Goal: Task Accomplishment & Management: Use online tool/utility

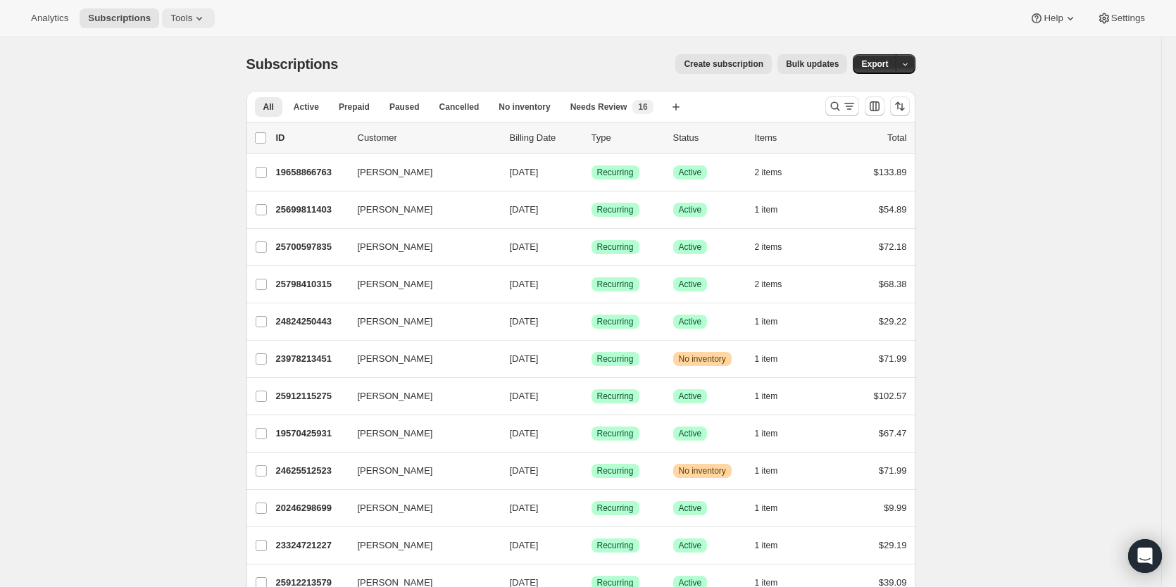
click at [192, 17] on icon at bounding box center [199, 18] width 14 height 14
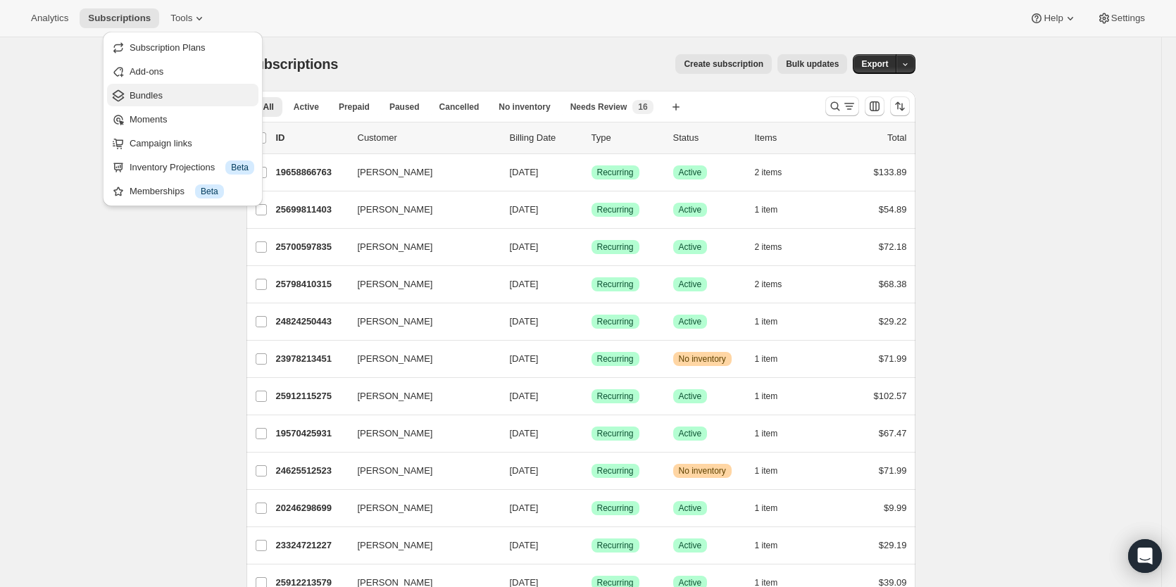
click at [171, 92] on span "Bundles" at bounding box center [192, 96] width 125 height 14
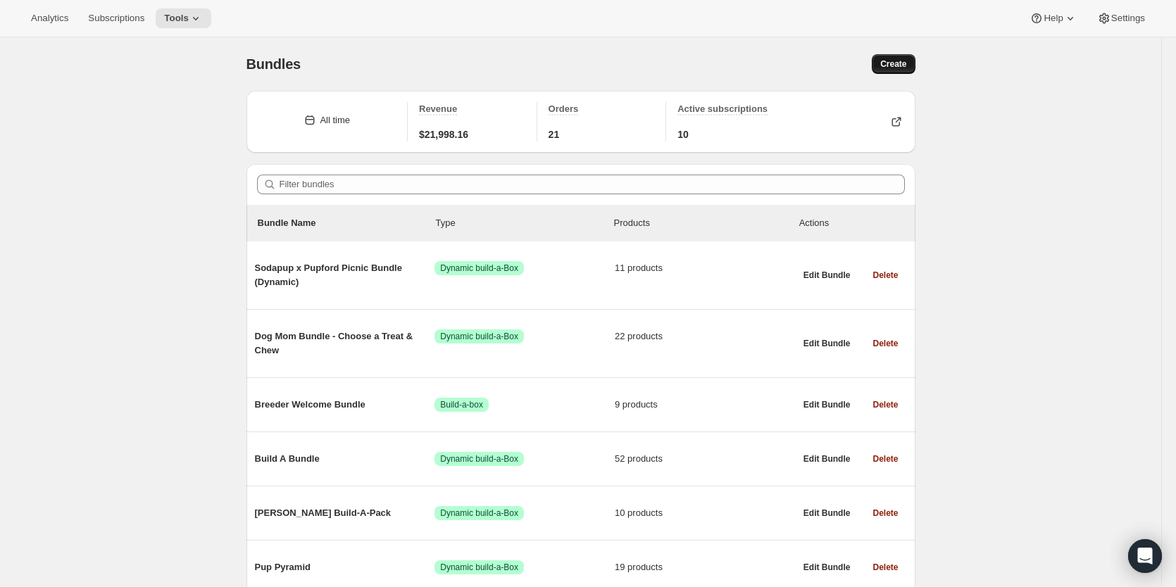
click at [893, 65] on span "Create" at bounding box center [894, 63] width 26 height 11
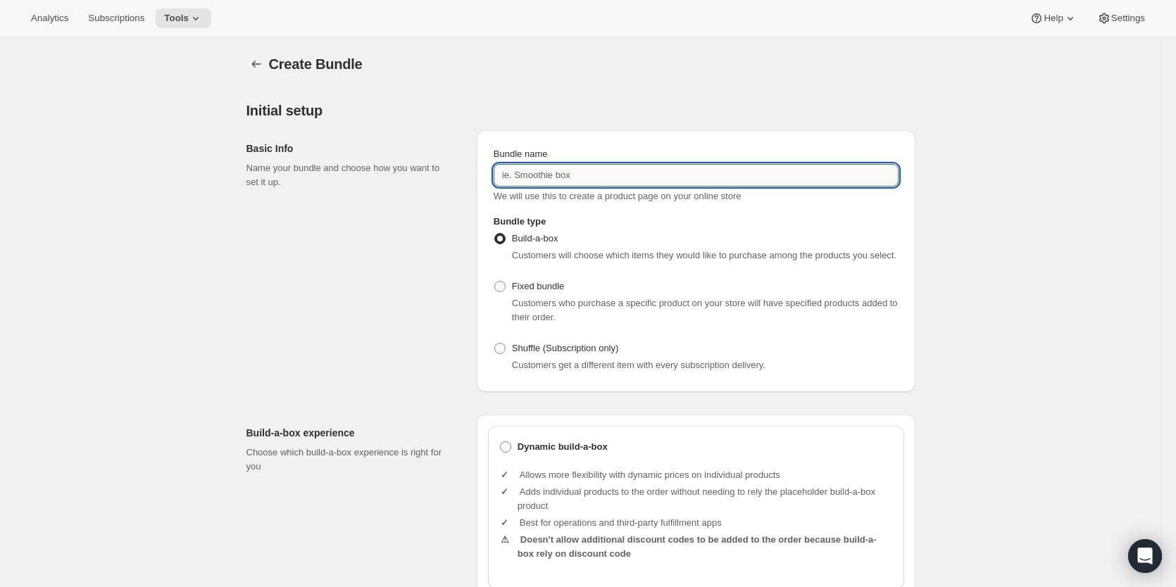
click at [682, 171] on input "Bundle name" at bounding box center [696, 175] width 405 height 23
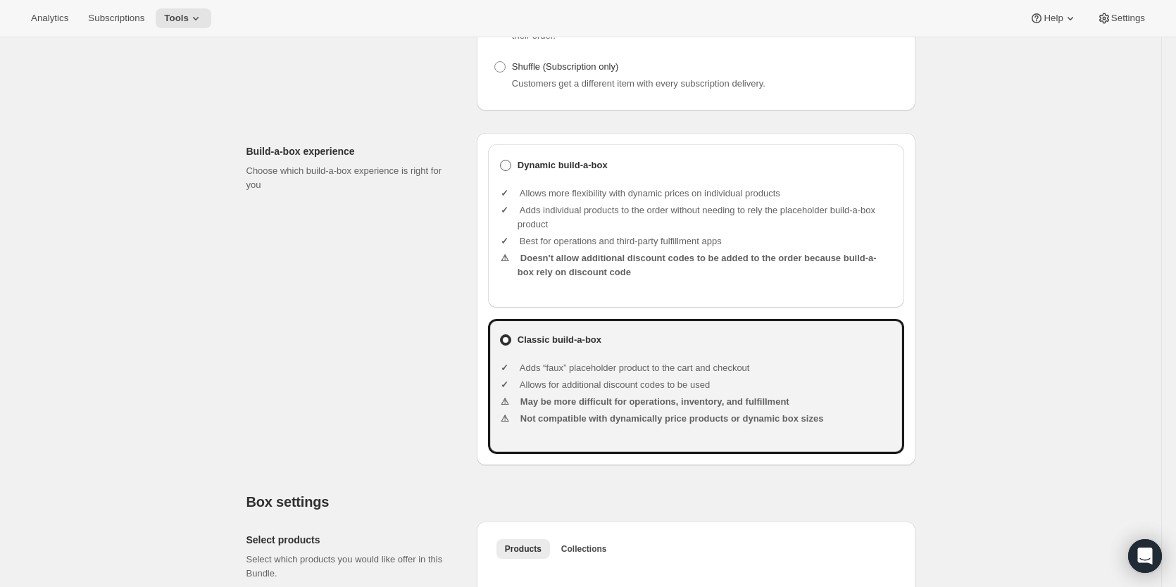
type input "Everyday Treats: Pick 2 and Save"
click at [504, 164] on span at bounding box center [505, 165] width 11 height 11
click at [501, 161] on input "Dynamic build-a-box" at bounding box center [500, 160] width 1 height 1
radio input "true"
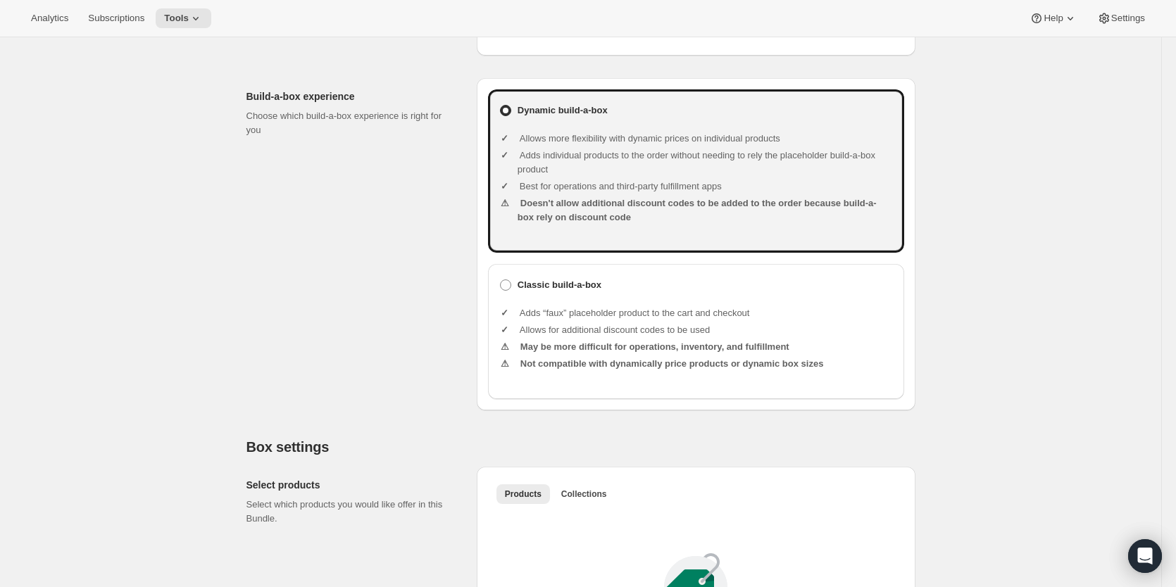
scroll to position [634, 0]
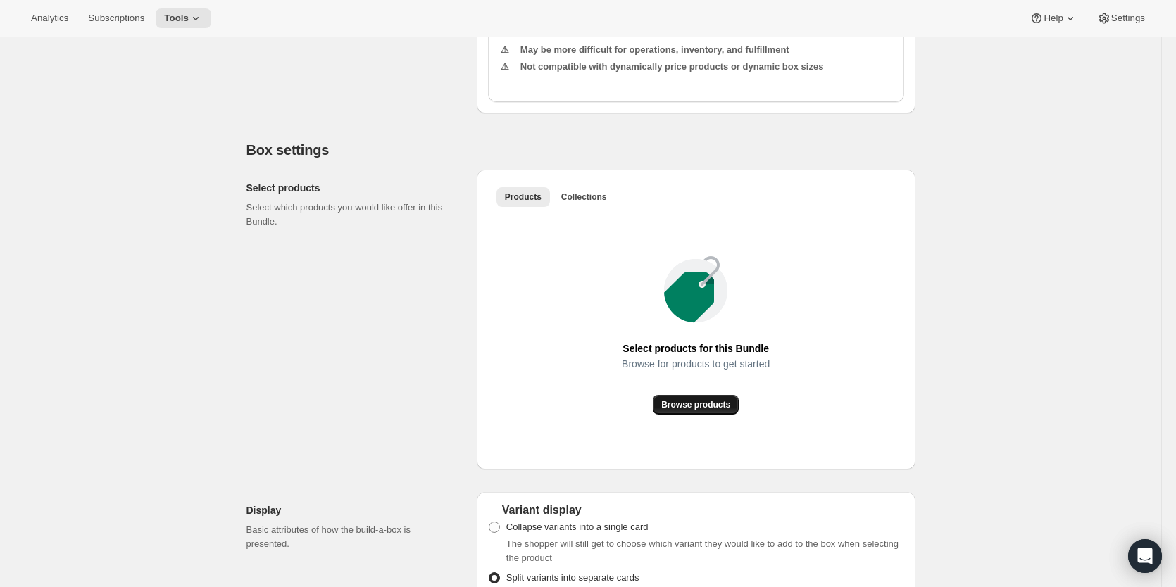
click at [717, 404] on span "Browse products" at bounding box center [695, 404] width 69 height 11
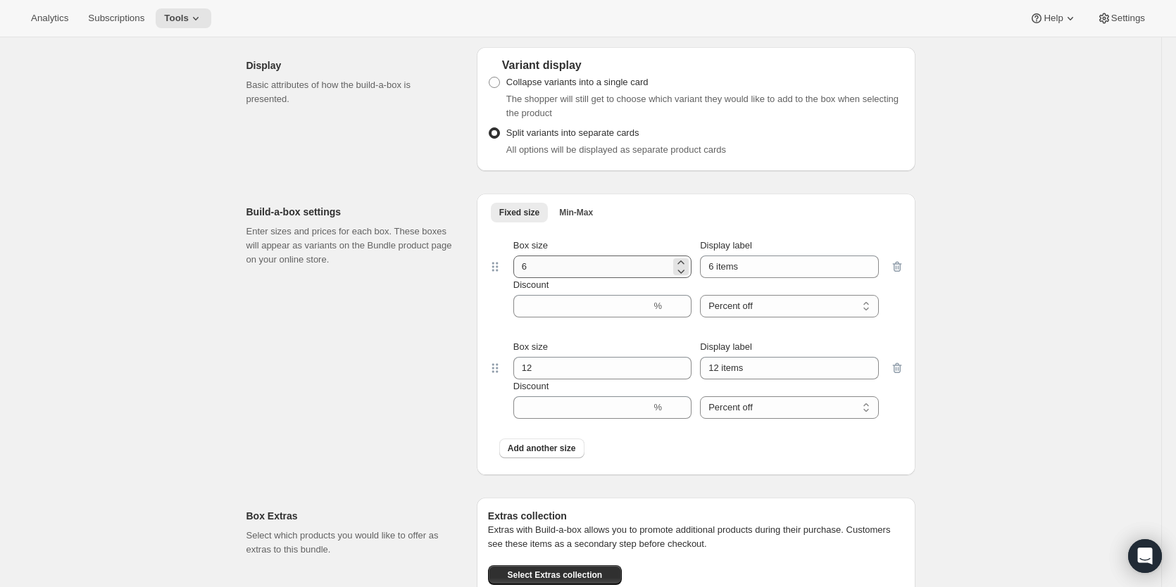
scroll to position [1761, 0]
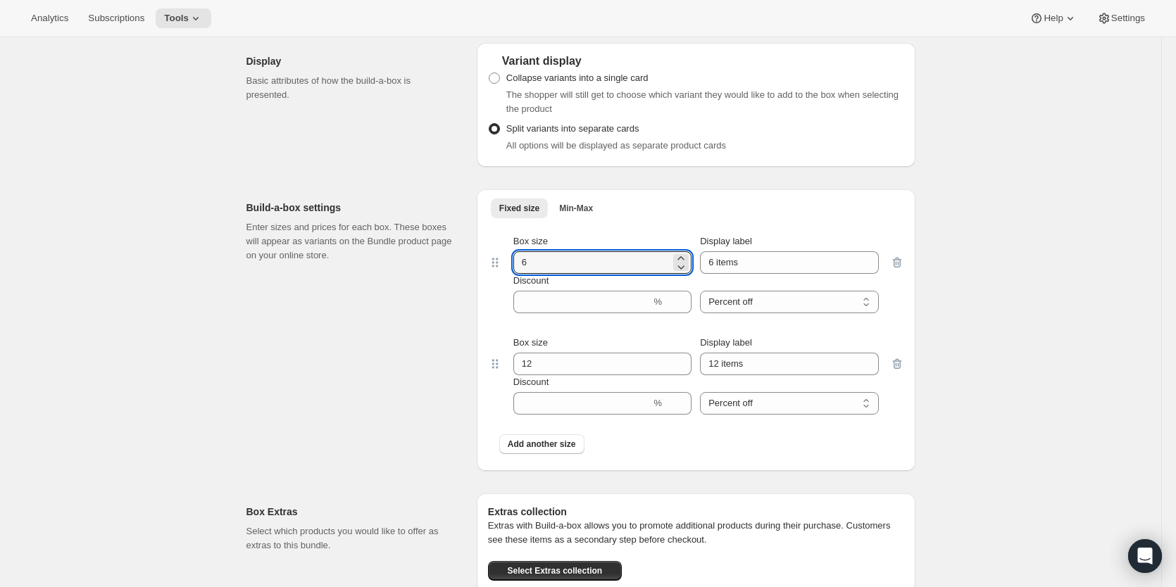
drag, startPoint x: 550, startPoint y: 275, endPoint x: 442, endPoint y: 274, distance: 107.8
click at [442, 274] on div "Build-a-box settings Enter sizes and prices for each box. These boxes will appe…" at bounding box center [581, 324] width 669 height 293
type input "2"
drag, startPoint x: 554, startPoint y: 374, endPoint x: 486, endPoint y: 373, distance: 68.3
click at [487, 373] on div "Fixed size Min-Max More views Fixed size Min-Max More views Box size 2 Display …" at bounding box center [696, 330] width 439 height 282
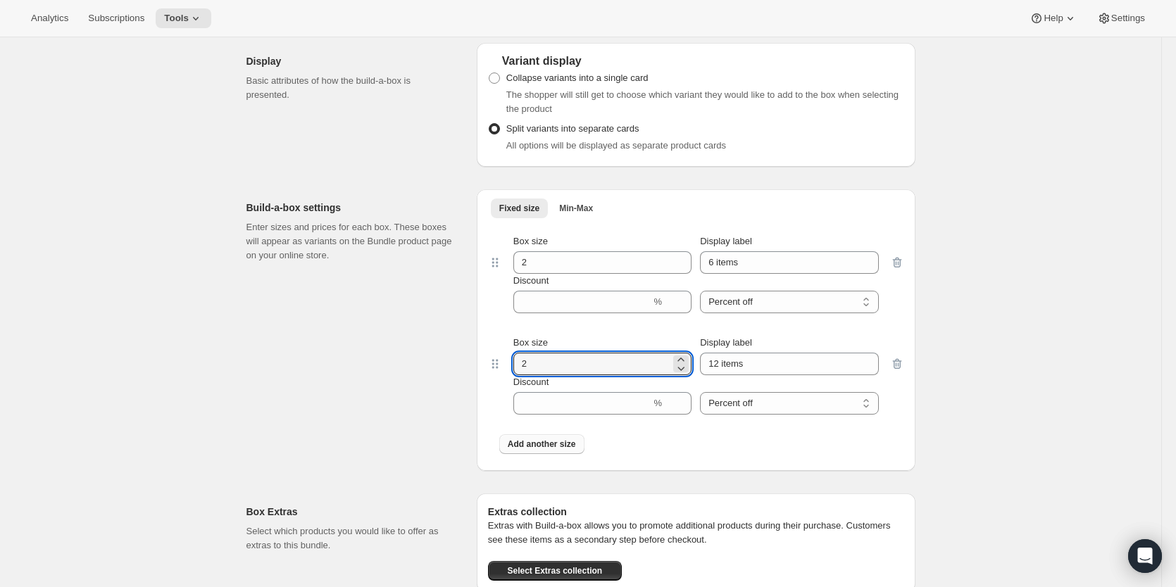
type input "2"
click at [556, 450] on span "Add another size" at bounding box center [542, 444] width 68 height 11
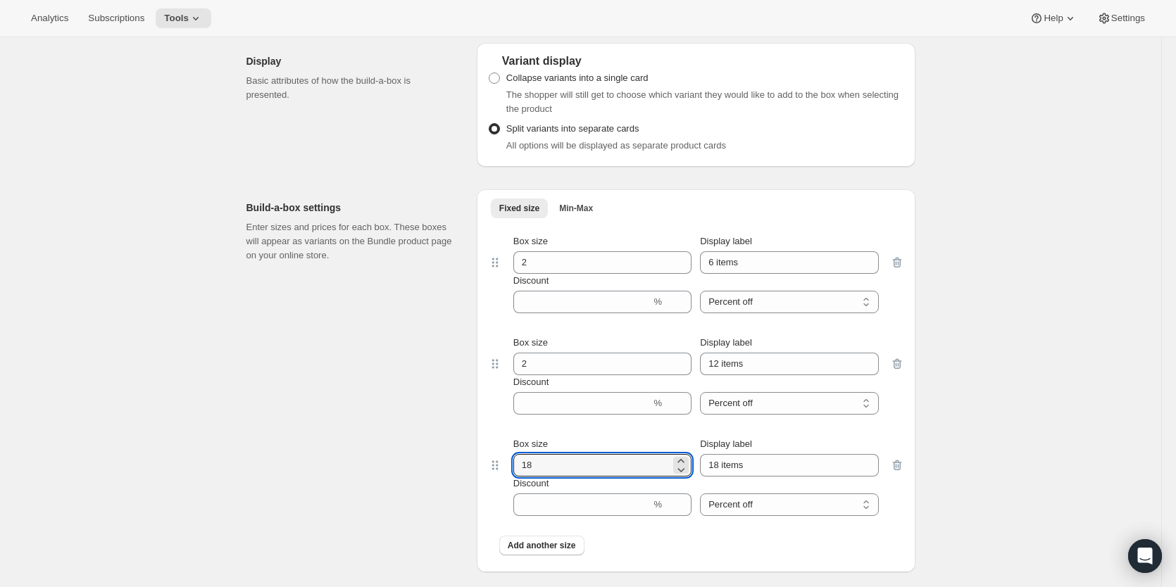
drag, startPoint x: 552, startPoint y: 472, endPoint x: 466, endPoint y: 469, distance: 86.0
click at [467, 469] on div "Build-a-box settings Enter sizes and prices for each box. These boxes will appe…" at bounding box center [581, 375] width 669 height 394
type input "2"
drag, startPoint x: 758, startPoint y: 277, endPoint x: 640, endPoint y: 272, distance: 118.4
click at [640, 272] on div "Box size 2 Display label 6 items" at bounding box center [697, 254] width 366 height 39
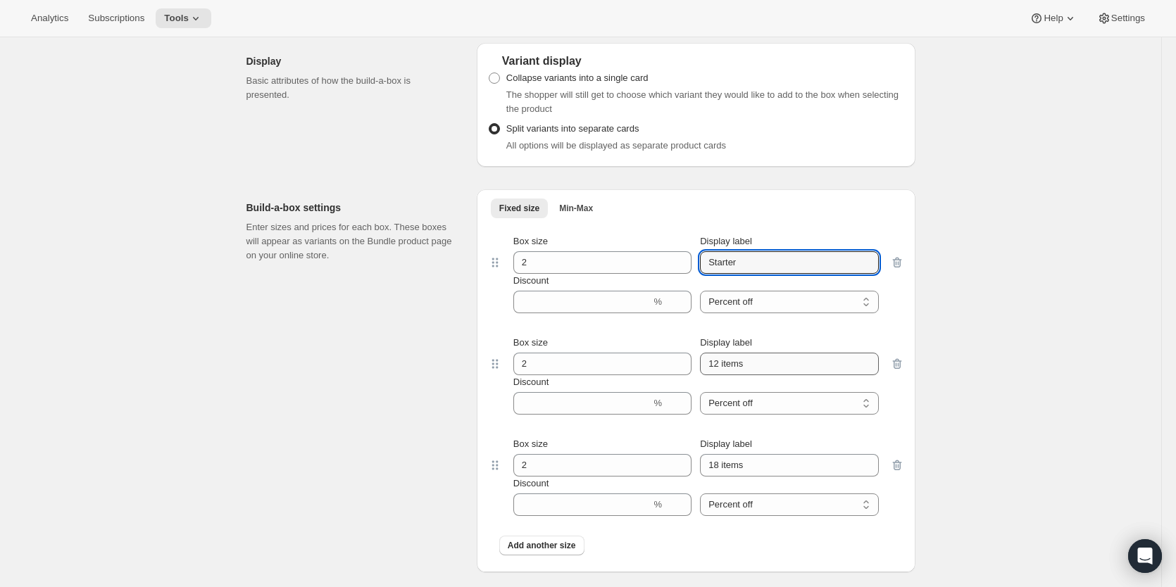
type input "Starter"
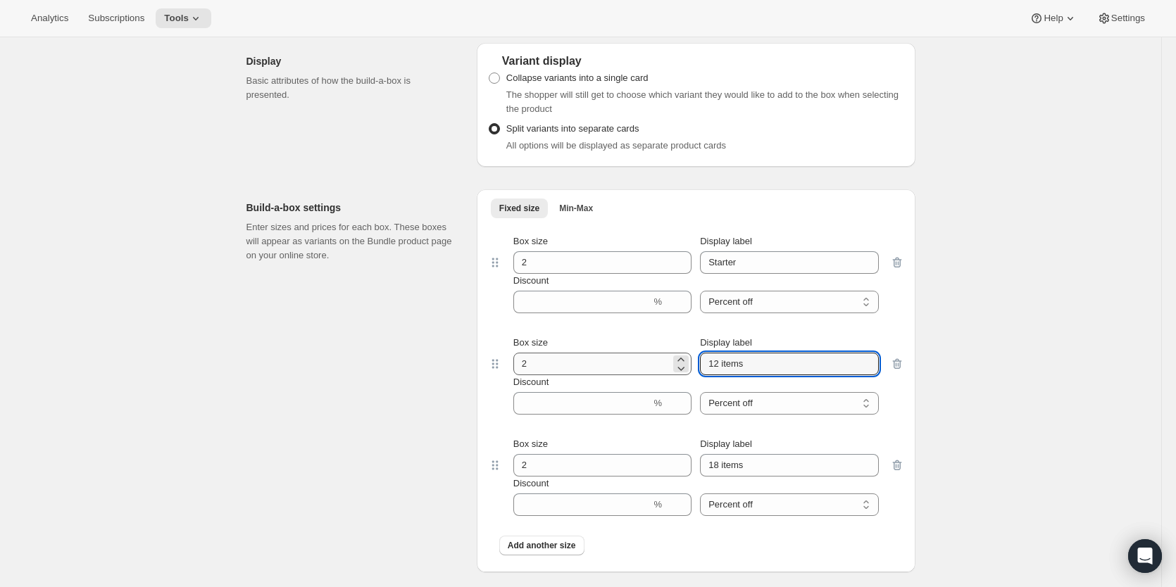
drag, startPoint x: 775, startPoint y: 378, endPoint x: 630, endPoint y: 373, distance: 144.5
click at [631, 374] on div "Box size 2 Display label 12 items" at bounding box center [697, 355] width 366 height 39
type input "Regular"
drag, startPoint x: 716, startPoint y: 479, endPoint x: 621, endPoint y: 479, distance: 94.4
click at [624, 477] on div "Box size 2 Display label 18 items" at bounding box center [697, 456] width 366 height 39
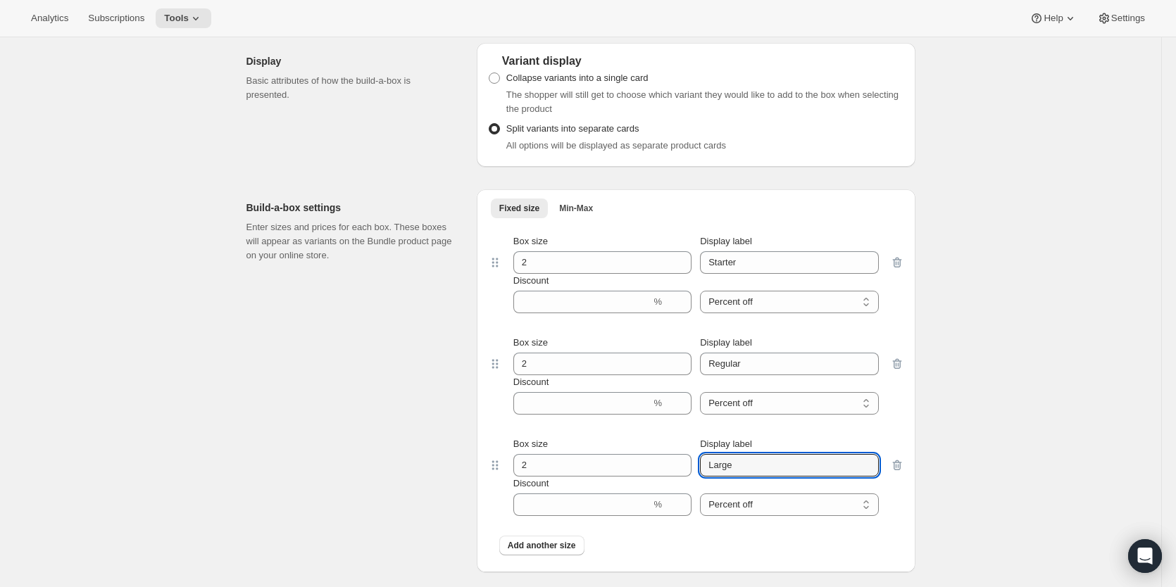
type input "Large"
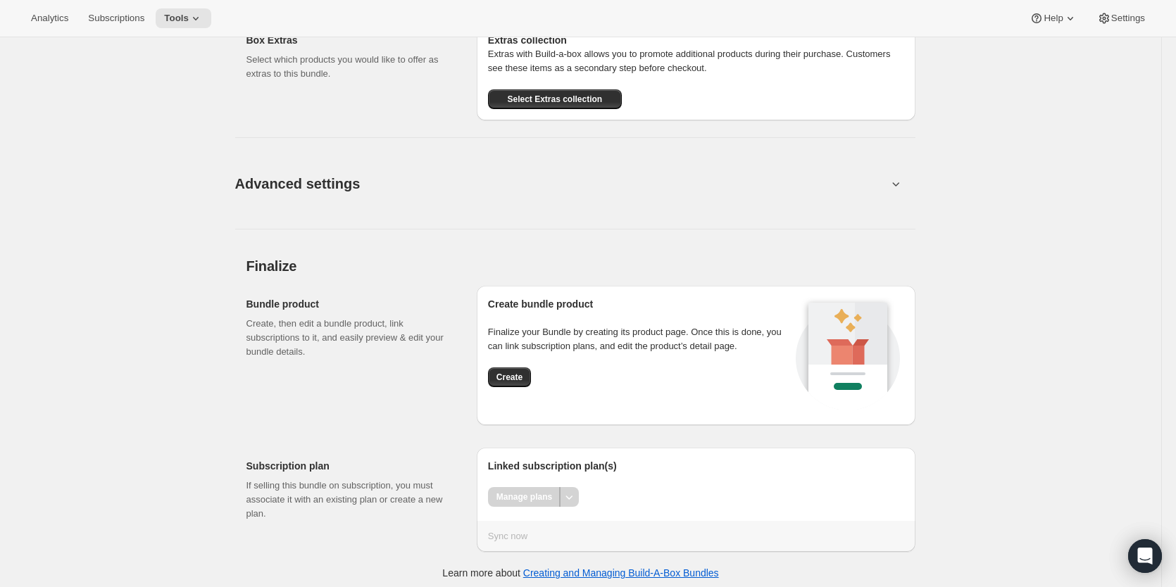
scroll to position [2353, 0]
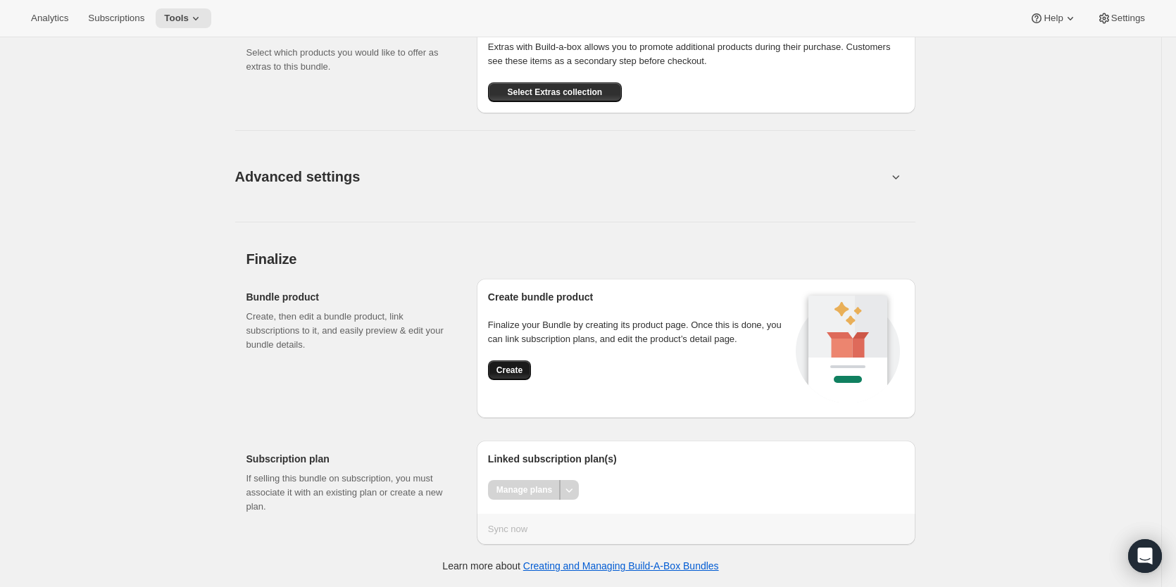
click at [517, 373] on span "Create" at bounding box center [510, 370] width 26 height 11
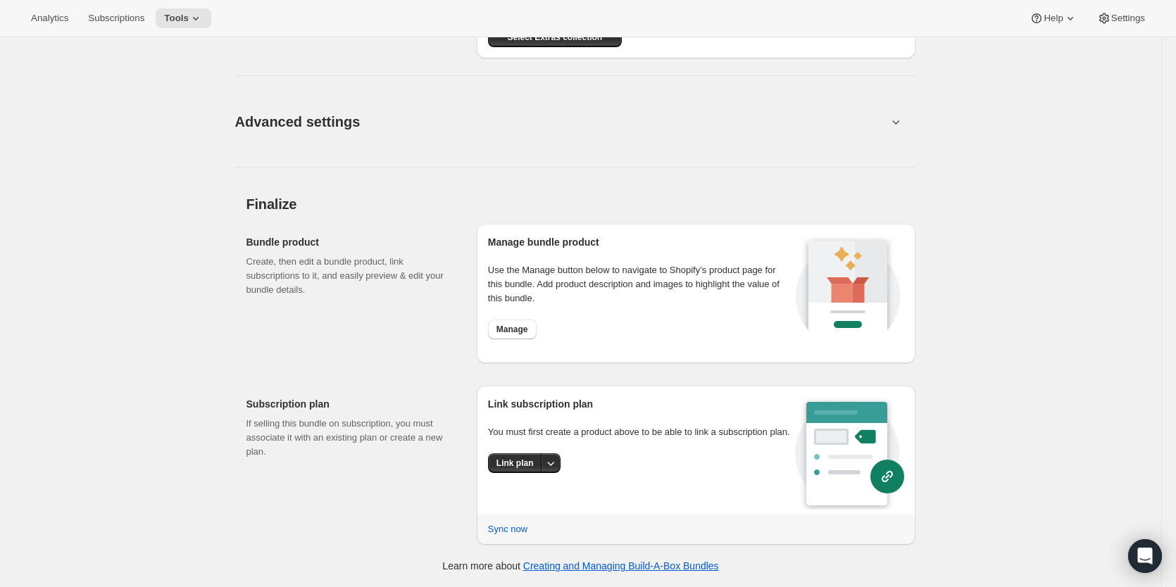
scroll to position [1953, 0]
click at [527, 326] on span "Manage" at bounding box center [513, 329] width 32 height 11
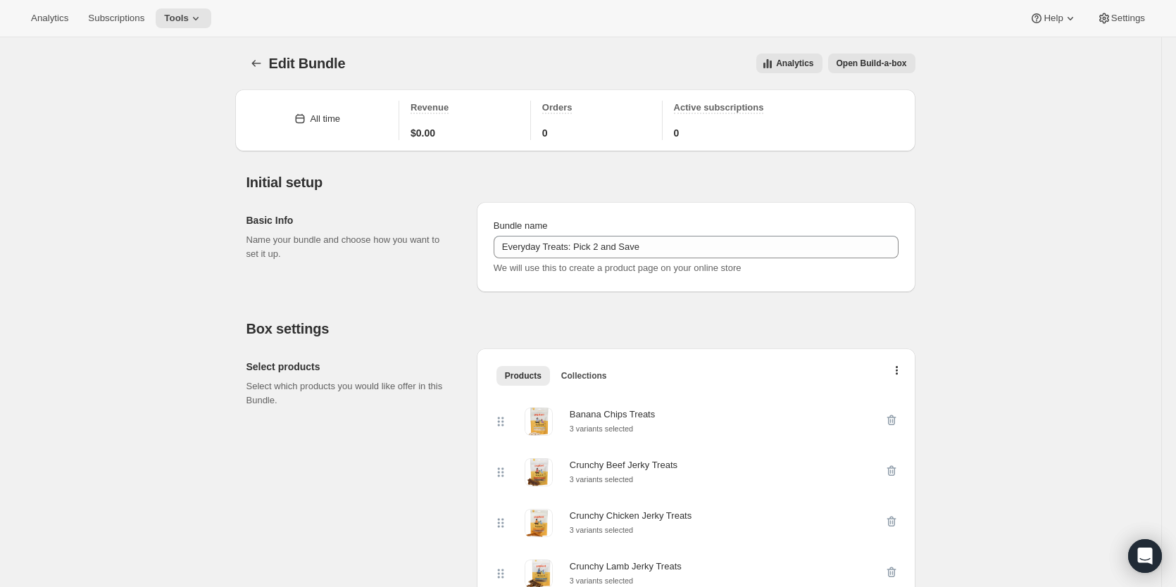
scroll to position [0, 0]
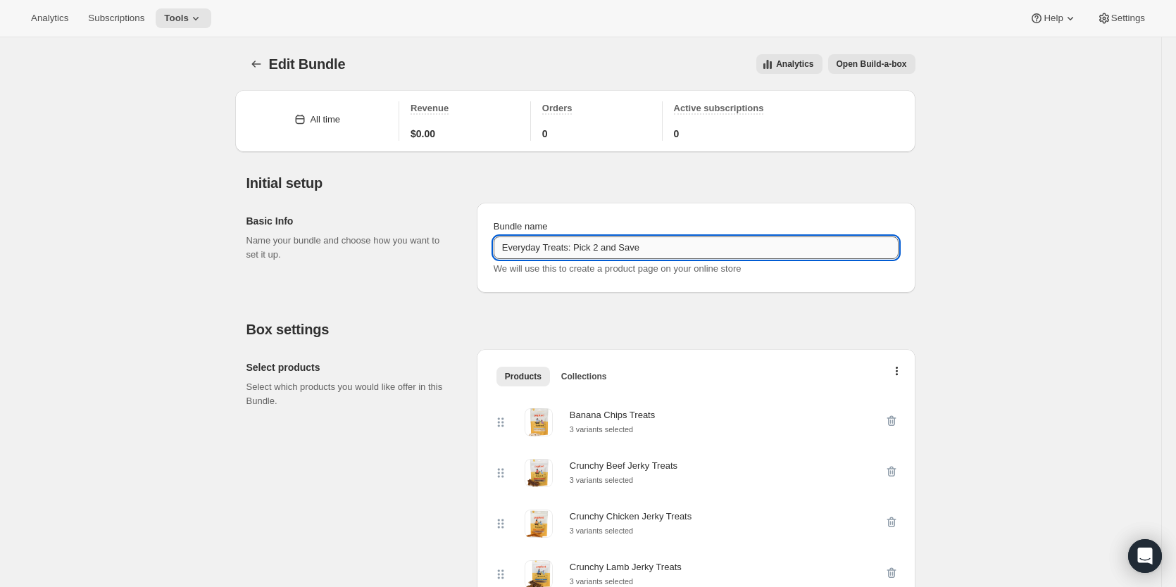
drag, startPoint x: 614, startPoint y: 247, endPoint x: 599, endPoint y: 247, distance: 14.8
click at [599, 247] on input "Everyday Treats: Pick 2 and Save" at bounding box center [696, 248] width 405 height 23
type input "Everyday Treats: Pick 2 & Save"
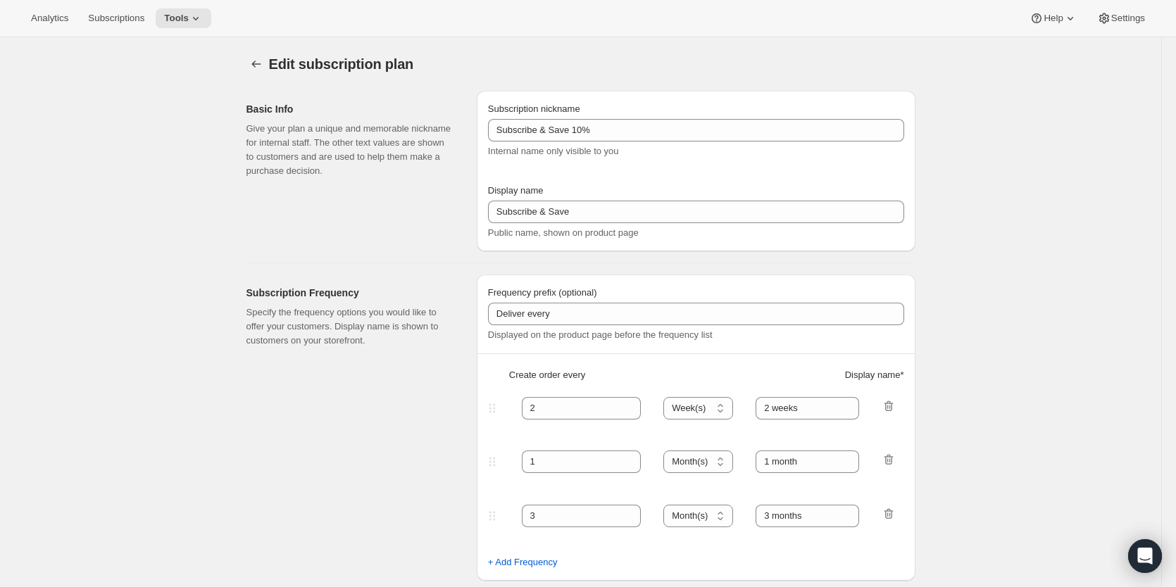
select select "WEEK"
select select "MONTH"
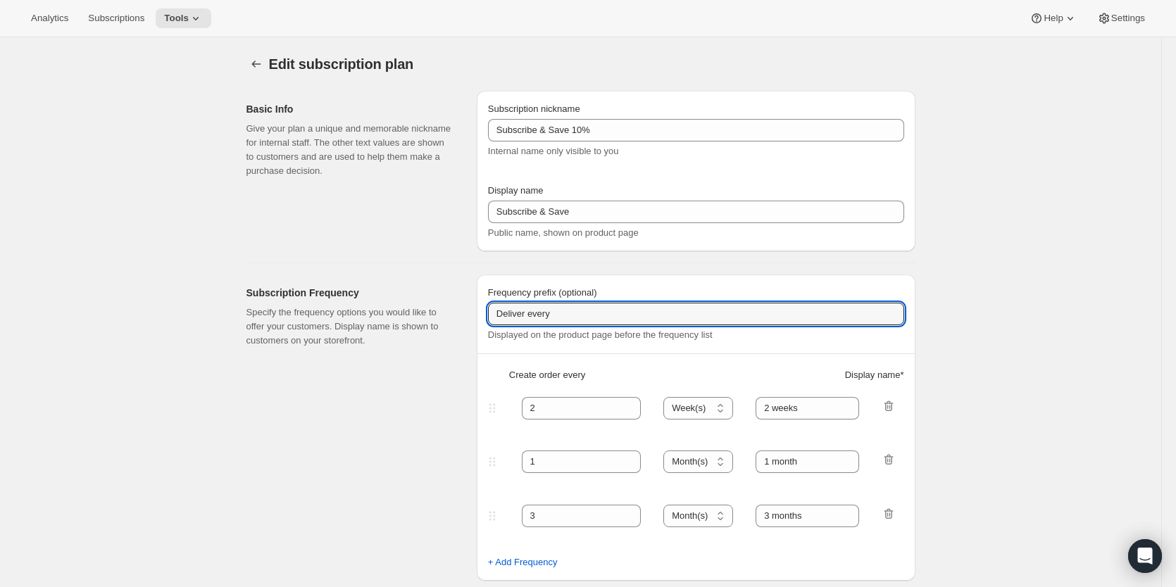
drag, startPoint x: 452, startPoint y: 368, endPoint x: 374, endPoint y: 423, distance: 95.4
drag, startPoint x: 374, startPoint y: 423, endPoint x: 319, endPoint y: 412, distance: 56.1
click at [323, 419] on div "Subscription Frequency Specify the frequency options you would like to offer yo…" at bounding box center [356, 428] width 219 height 306
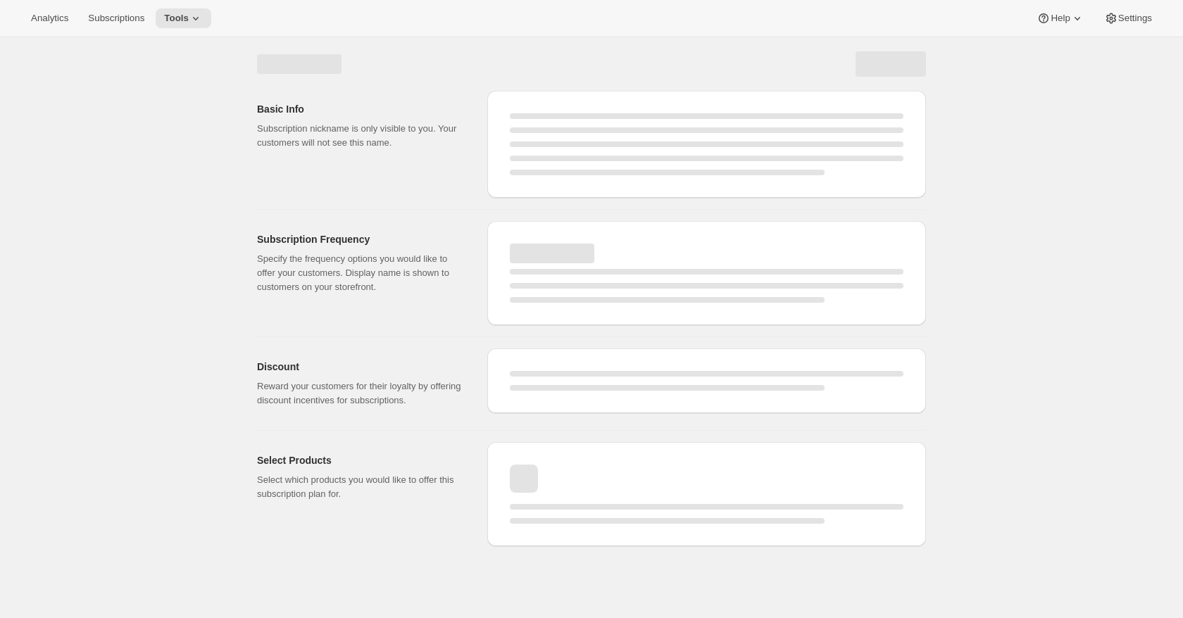
select select "WEEK"
select select "MONTH"
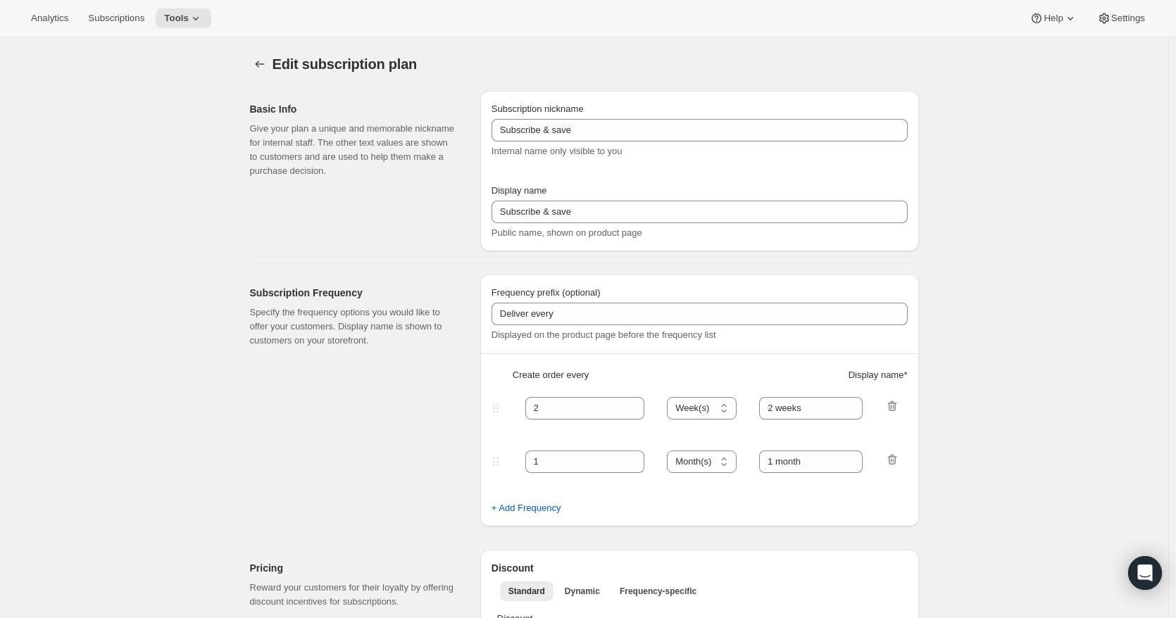
type input "Subscribe & Save 10%"
type input "Subscribe & Save"
type input "10"
select select "MONTH"
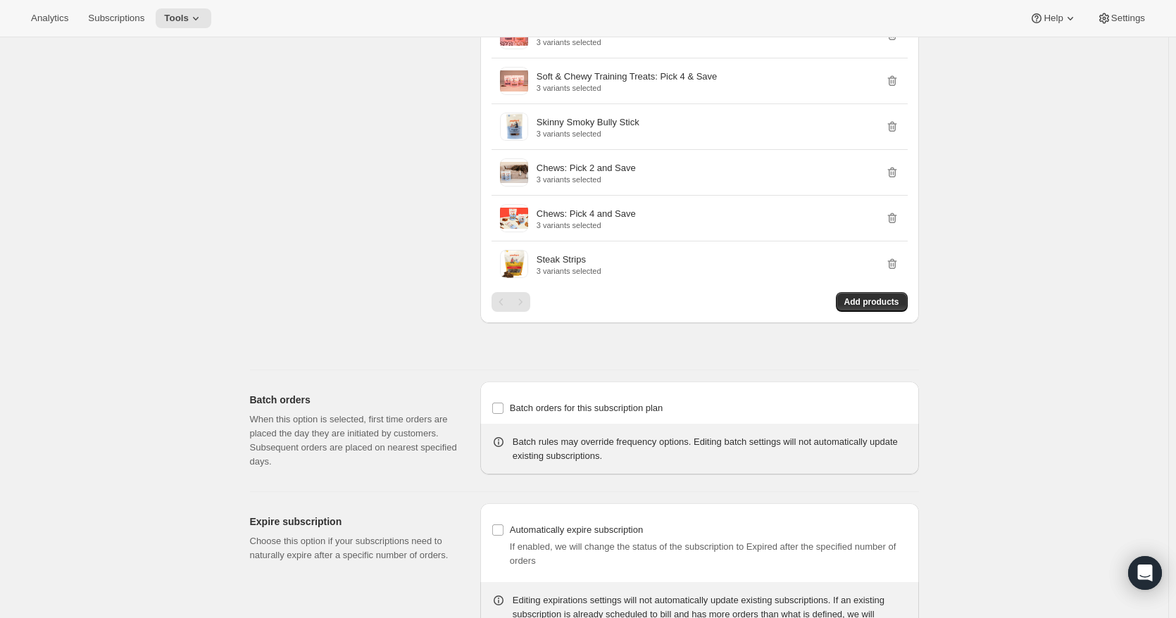
scroll to position [3029, 0]
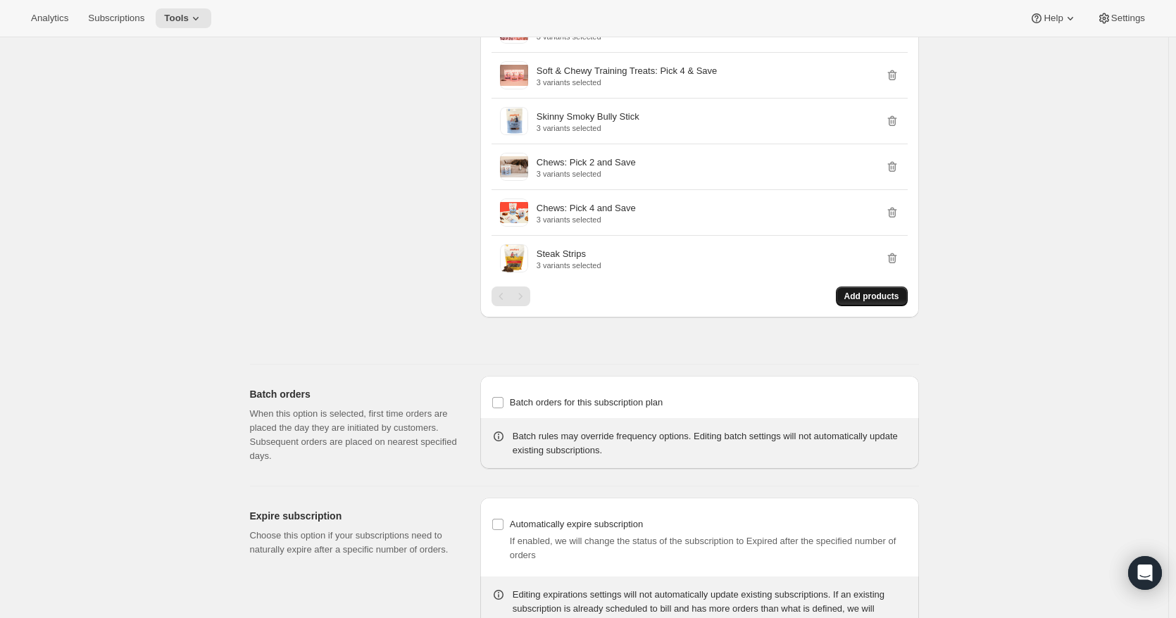
click at [873, 292] on span "Add products" at bounding box center [872, 296] width 55 height 11
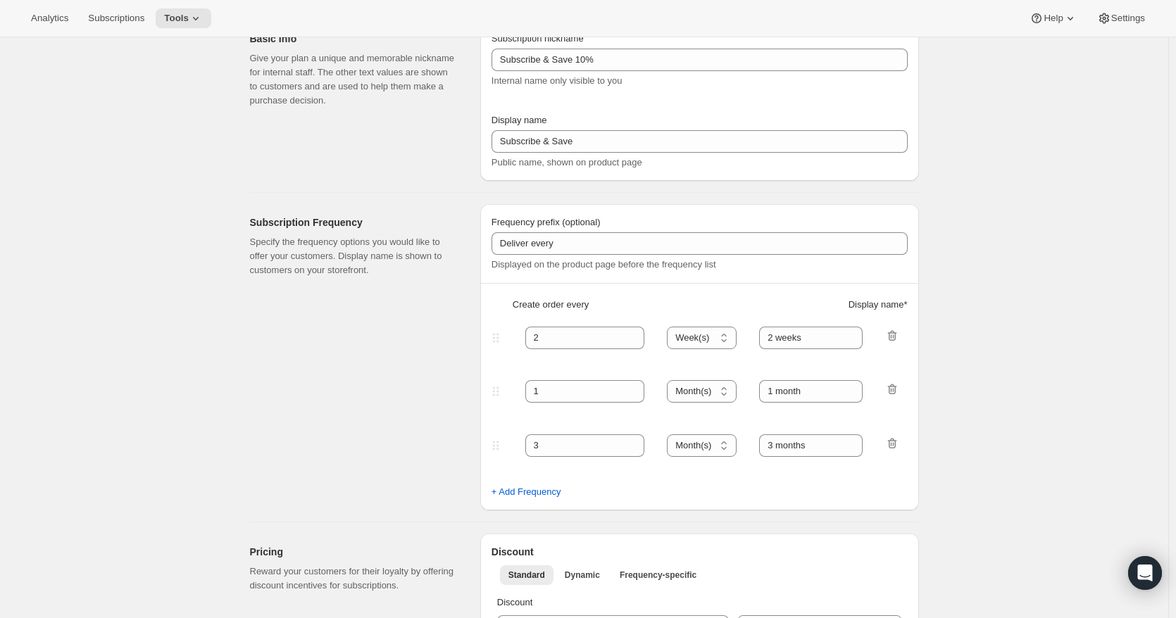
scroll to position [0, 0]
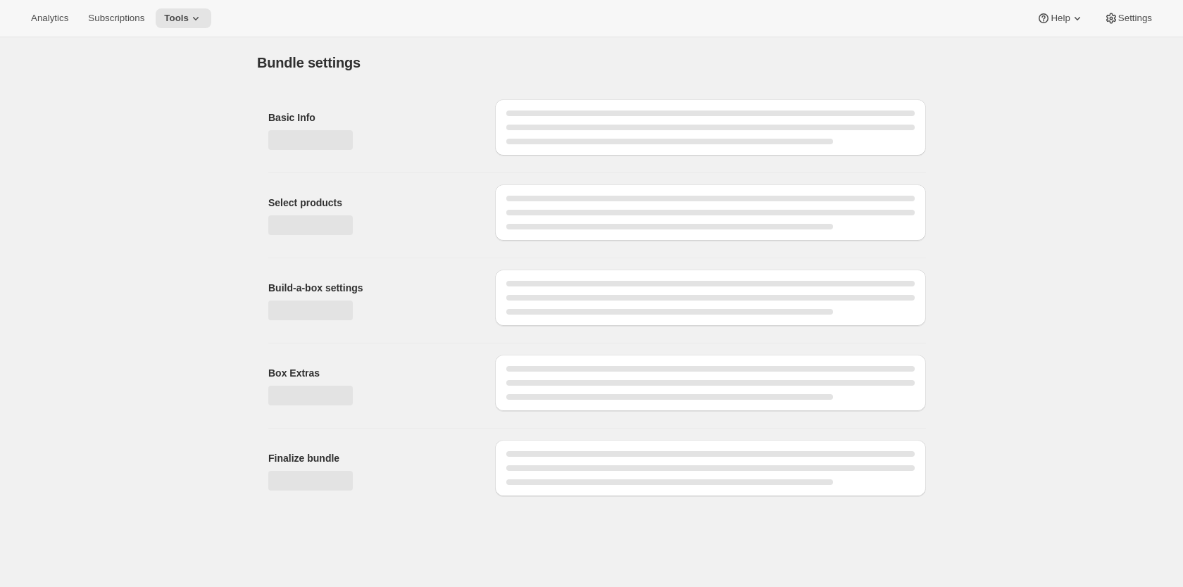
type input "Everyday Treats: Pick 2 & Save"
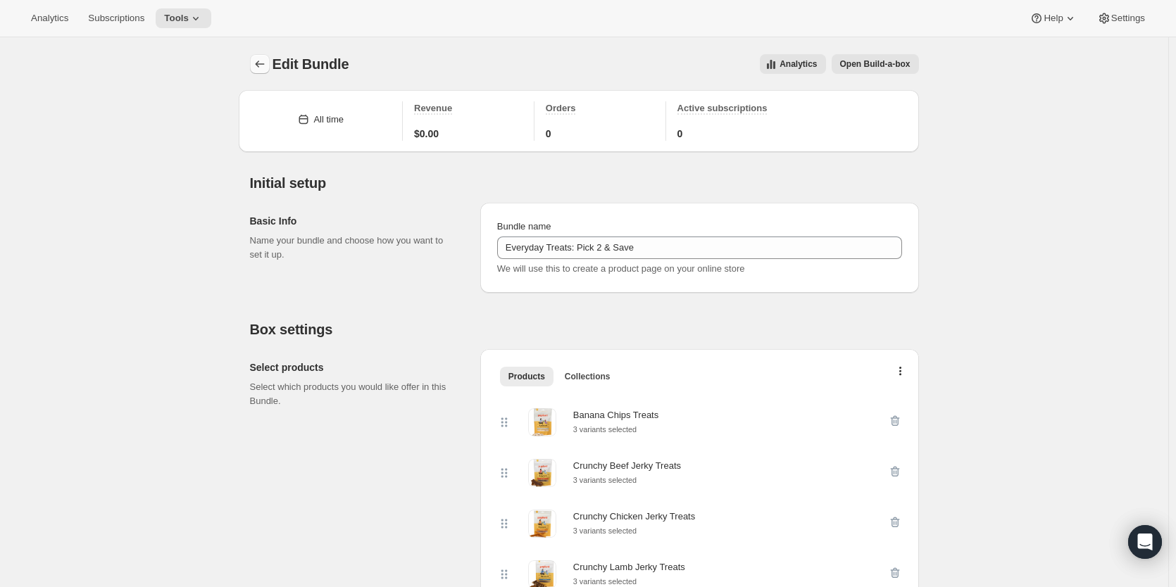
click at [267, 63] on icon "Bundles" at bounding box center [260, 64] width 14 height 14
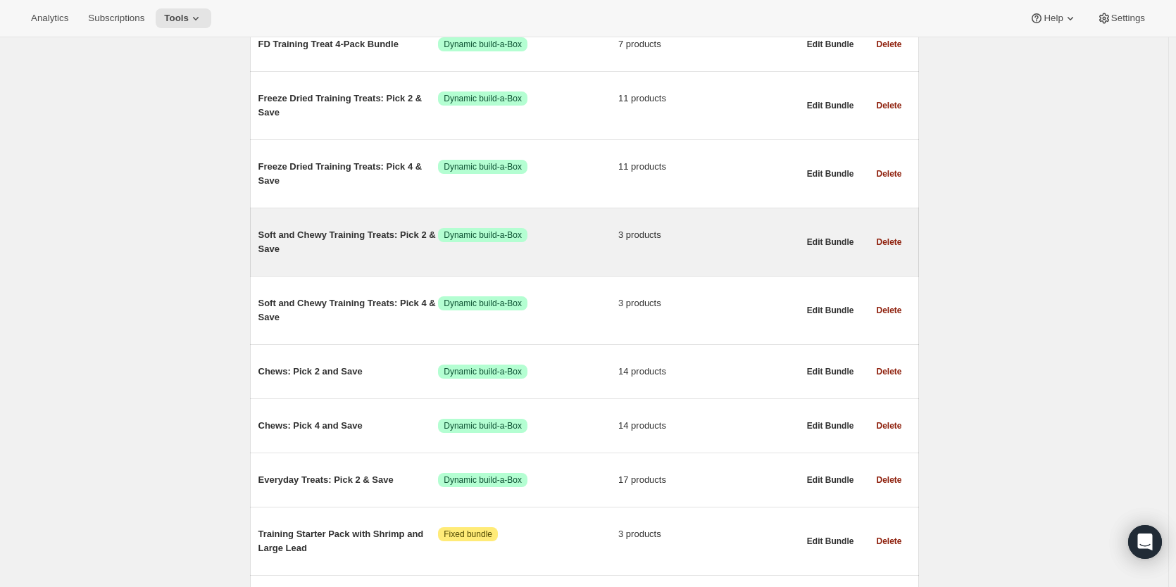
scroll to position [634, 0]
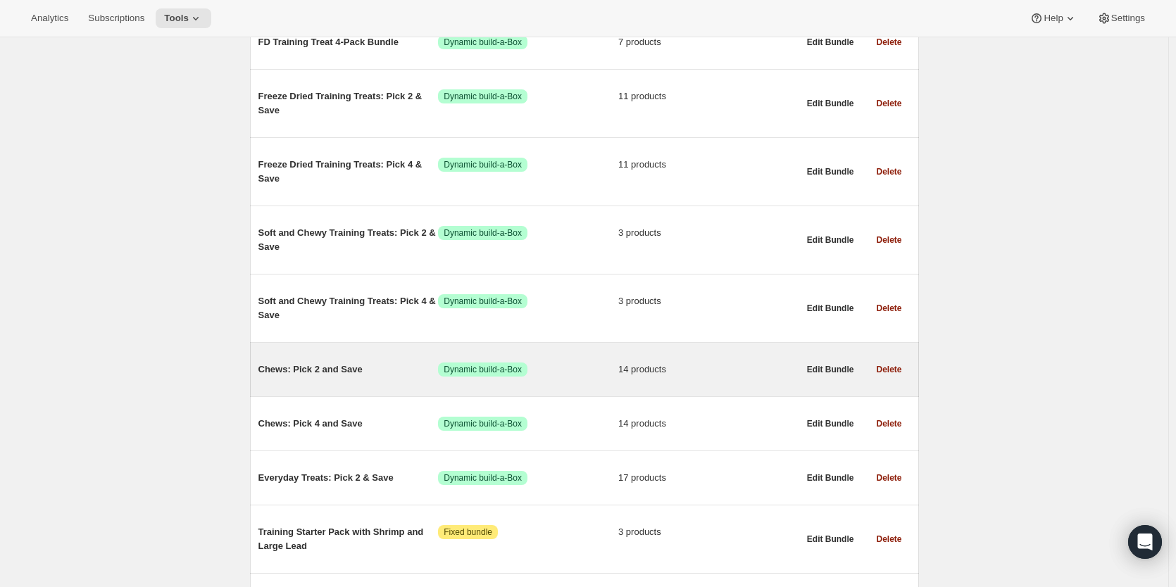
click at [350, 368] on span "Chews: Pick 2 and Save" at bounding box center [349, 370] width 180 height 14
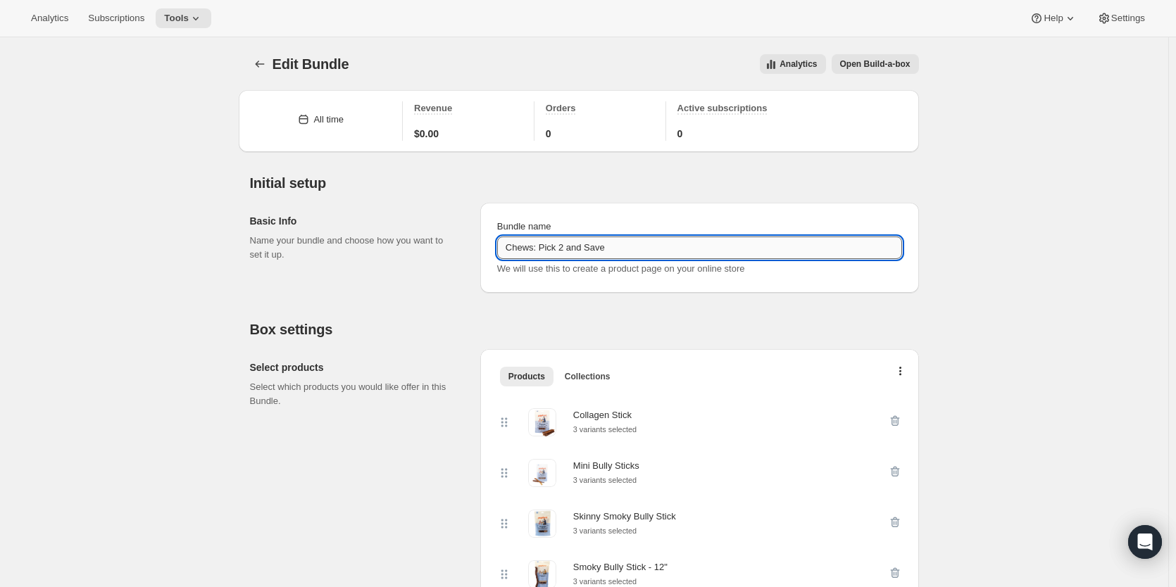
drag, startPoint x: 581, startPoint y: 246, endPoint x: 566, endPoint y: 243, distance: 15.1
click at [566, 243] on input "Chews: Pick 2 and Save" at bounding box center [699, 248] width 405 height 23
type input "Chews: Pick 2 & Save"
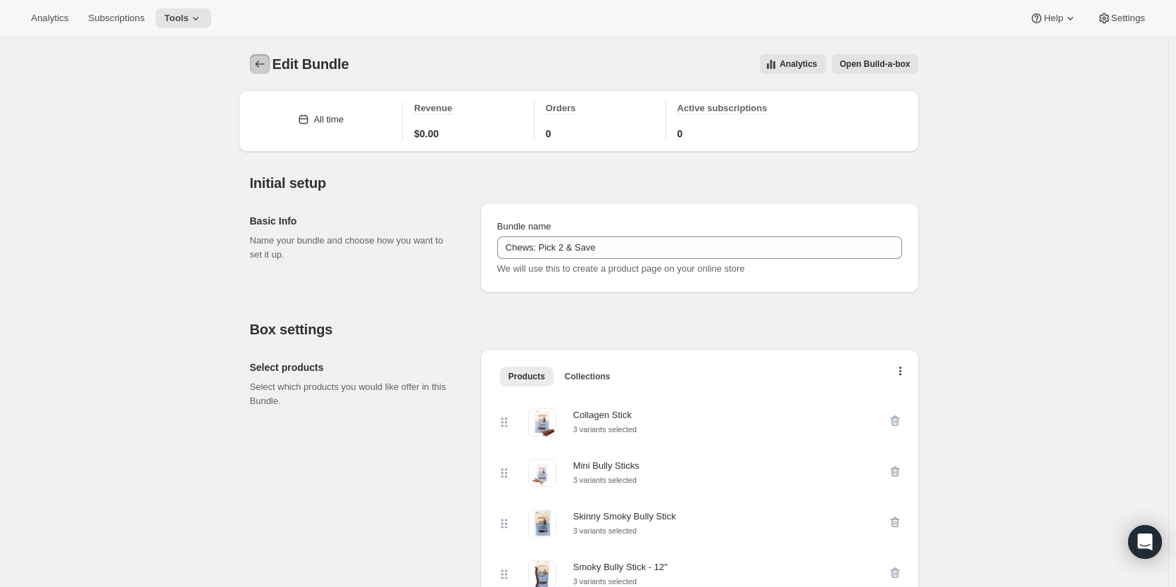
click at [266, 66] on icon "Bundles" at bounding box center [260, 64] width 14 height 14
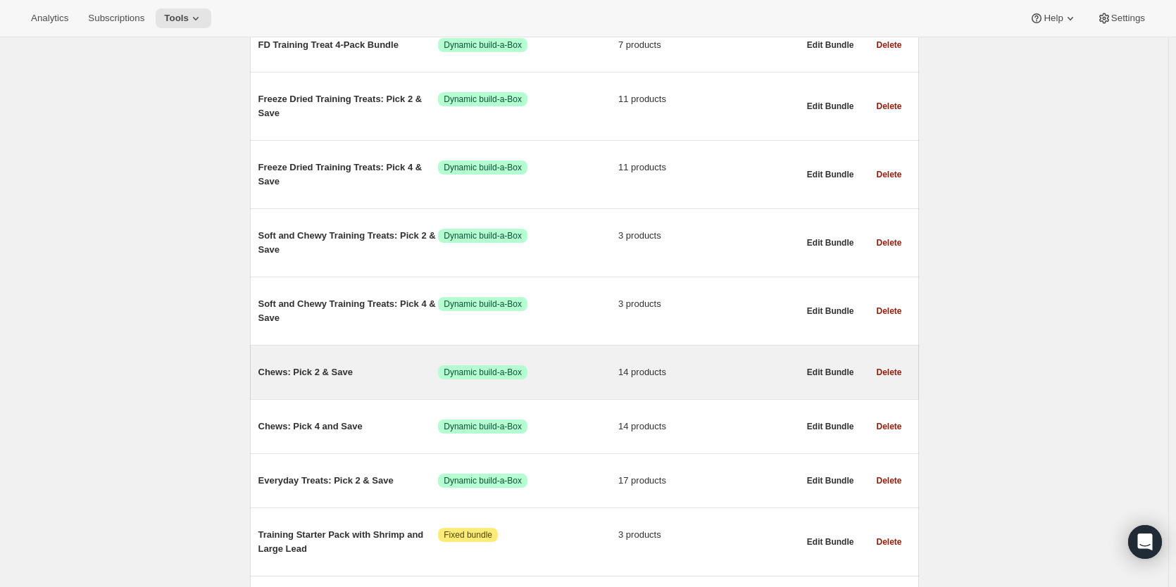
scroll to position [634, 0]
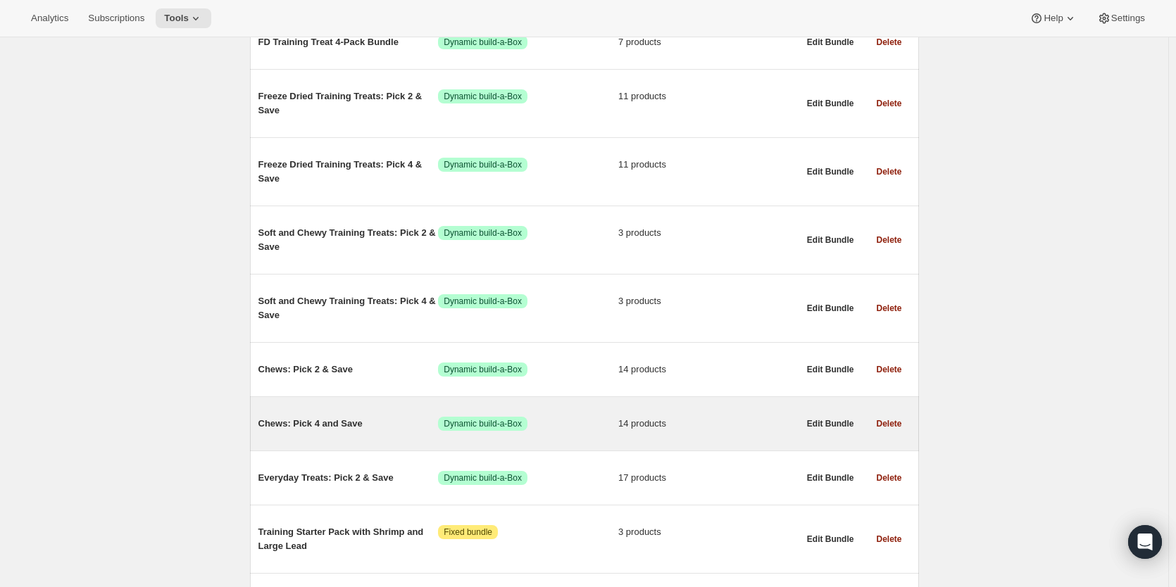
click at [339, 422] on span "Chews: Pick 4 and Save" at bounding box center [349, 424] width 180 height 14
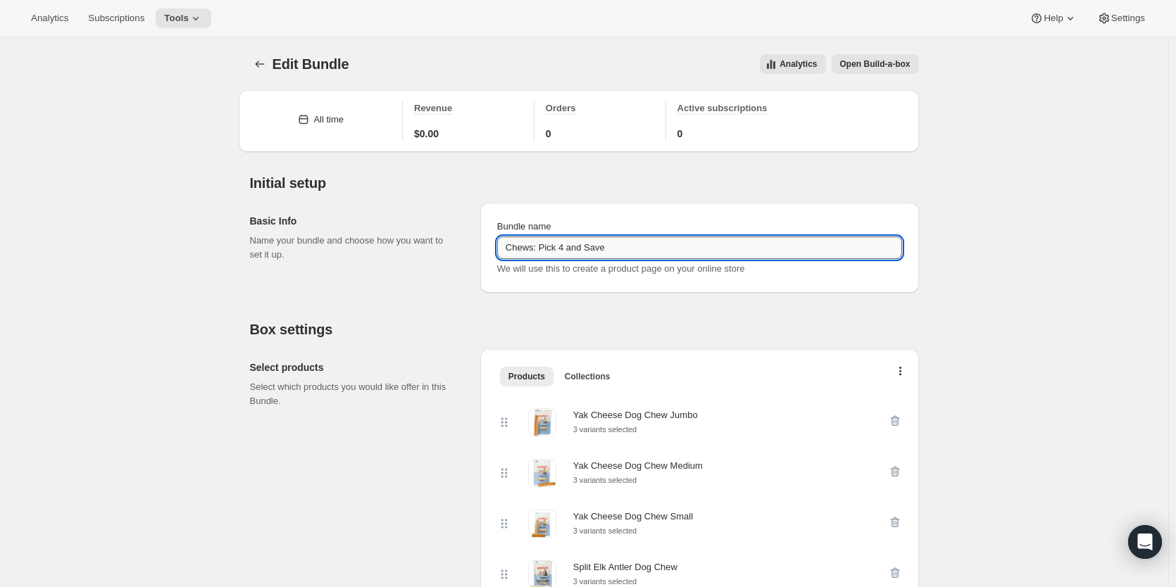
drag, startPoint x: 580, startPoint y: 249, endPoint x: 566, endPoint y: 247, distance: 14.9
click at [566, 247] on input "Chews: Pick 4 and Save" at bounding box center [699, 248] width 405 height 23
type input "Chews: Pick 4 & Save"
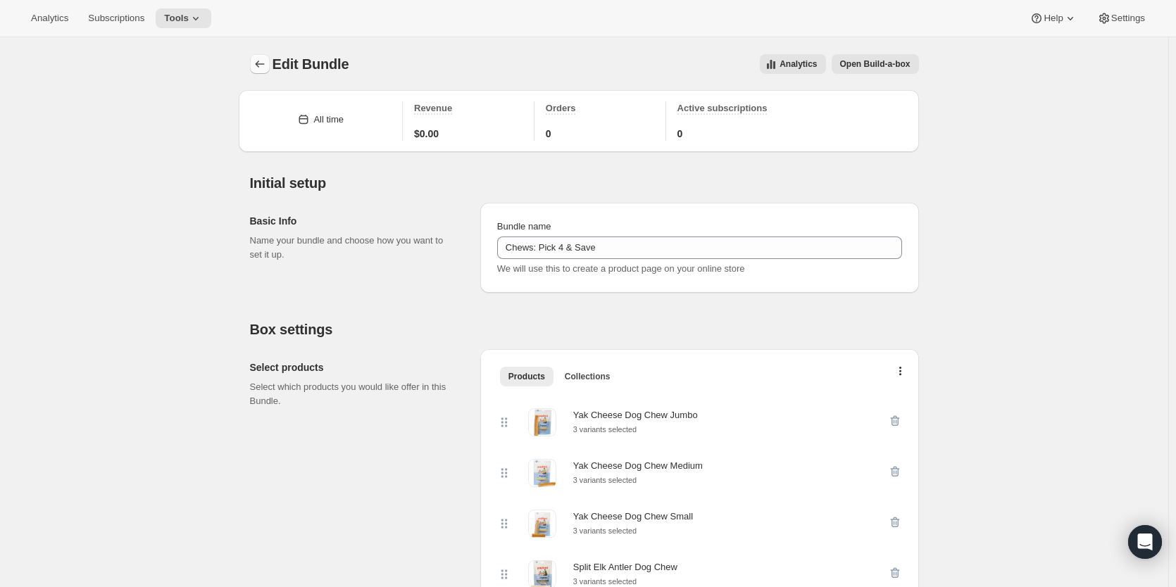
click at [270, 63] on button "Bundles" at bounding box center [260, 64] width 20 height 20
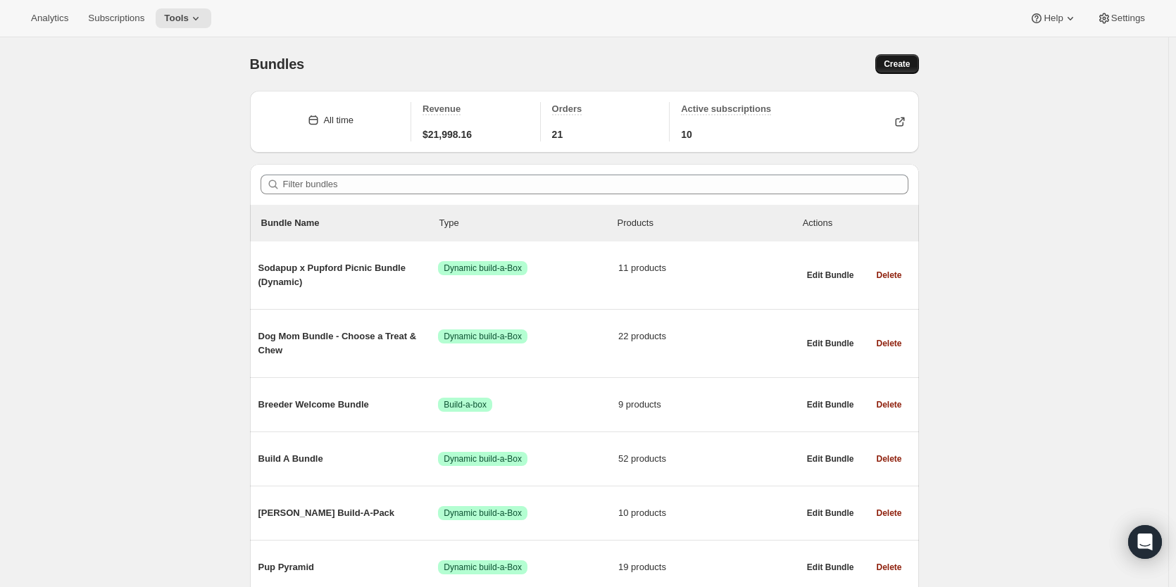
click at [904, 67] on span "Create" at bounding box center [897, 63] width 26 height 11
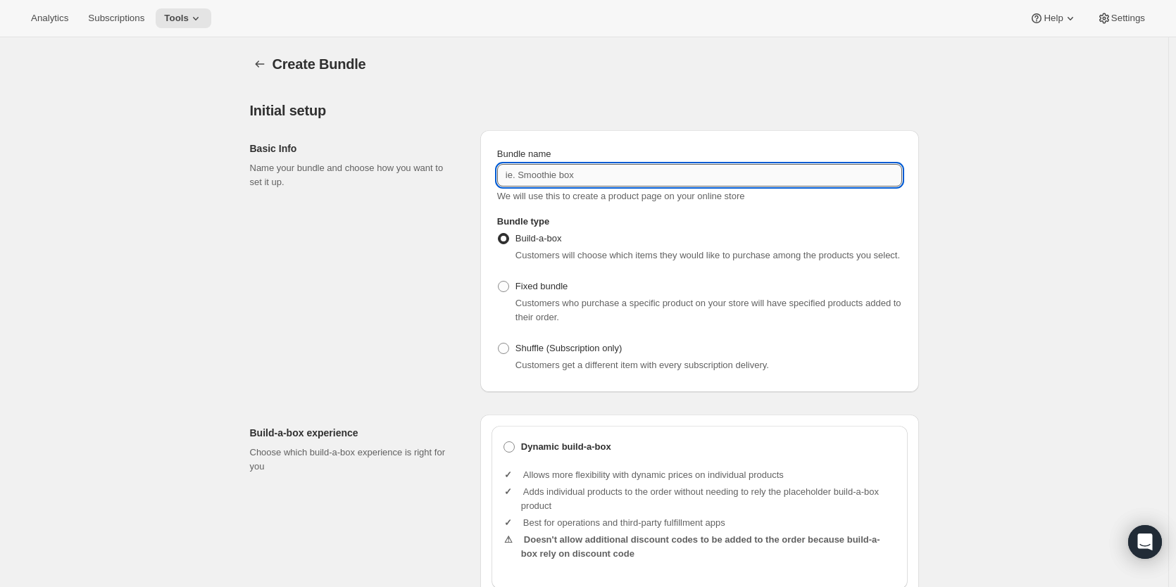
click at [555, 168] on input "Bundle name" at bounding box center [699, 175] width 405 height 23
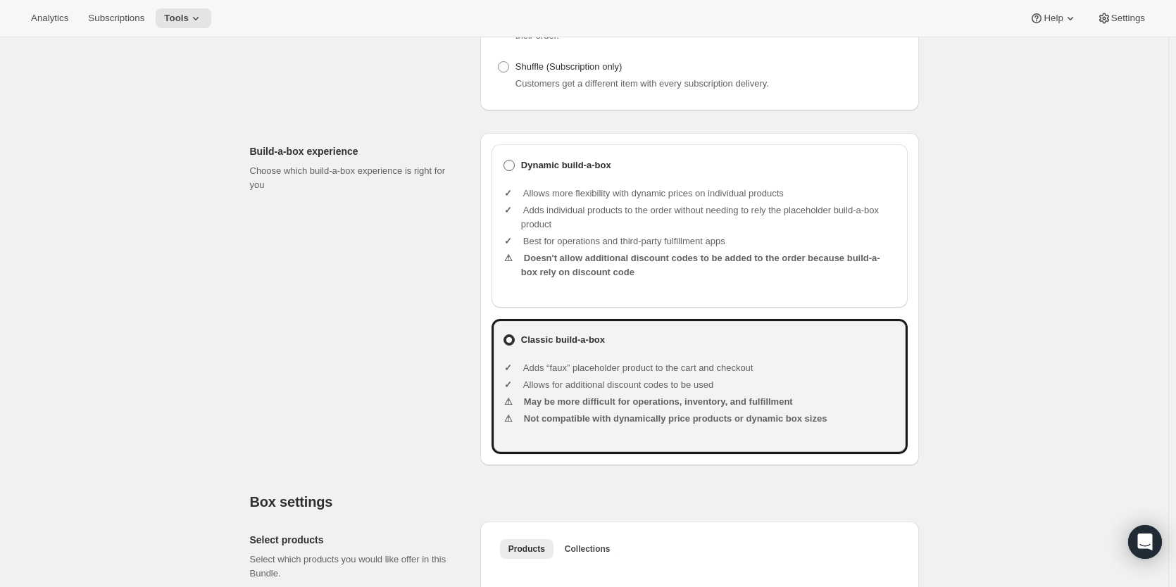
type input "Everyday Treats: Pick 4 & Save"
click at [513, 168] on span at bounding box center [509, 165] width 11 height 11
click at [504, 161] on input "Dynamic build-a-box" at bounding box center [504, 160] width 1 height 1
radio input "true"
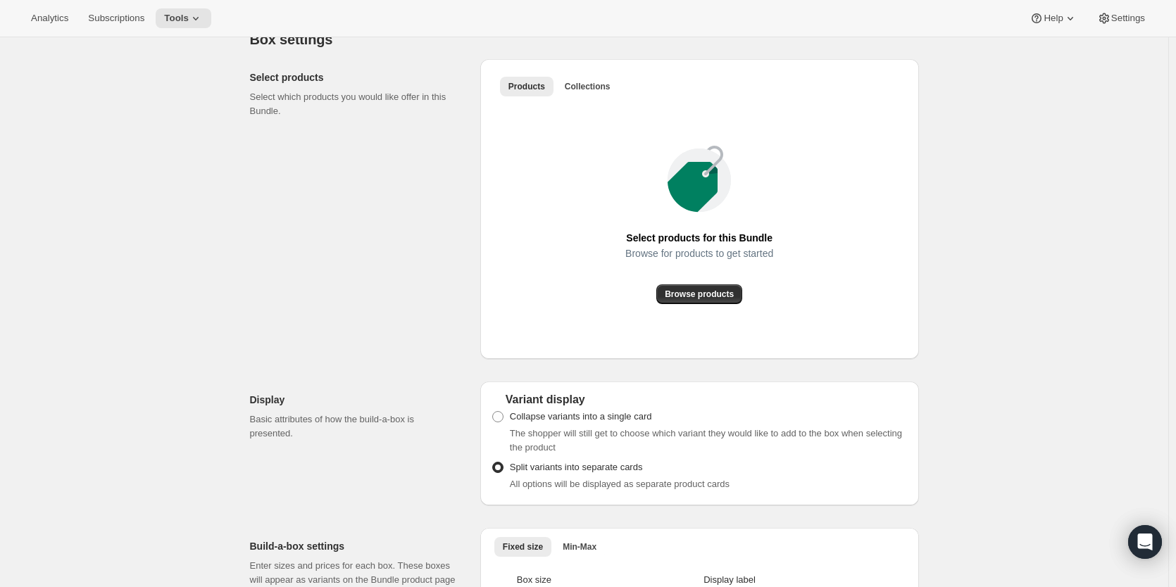
scroll to position [775, 0]
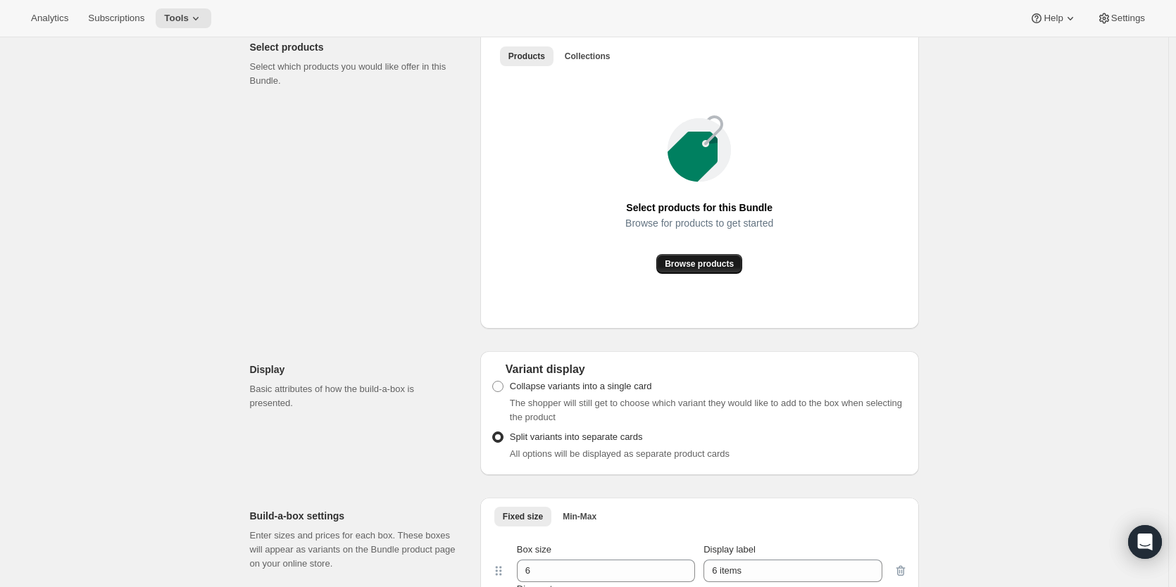
click at [695, 263] on span "Browse products" at bounding box center [699, 264] width 69 height 11
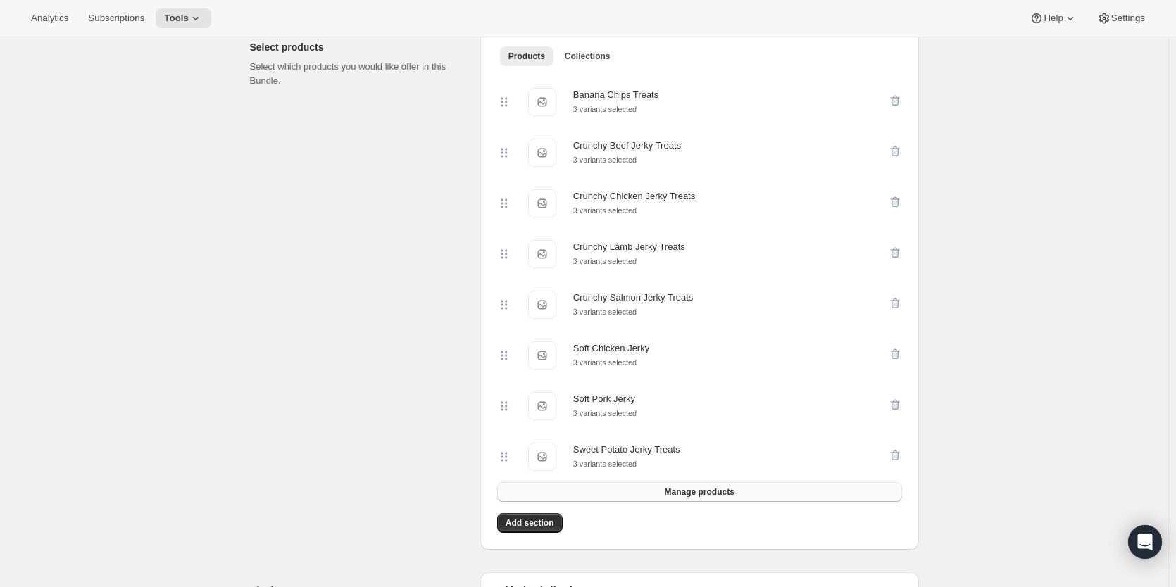
click at [700, 498] on span "Manage products" at bounding box center [699, 492] width 70 height 11
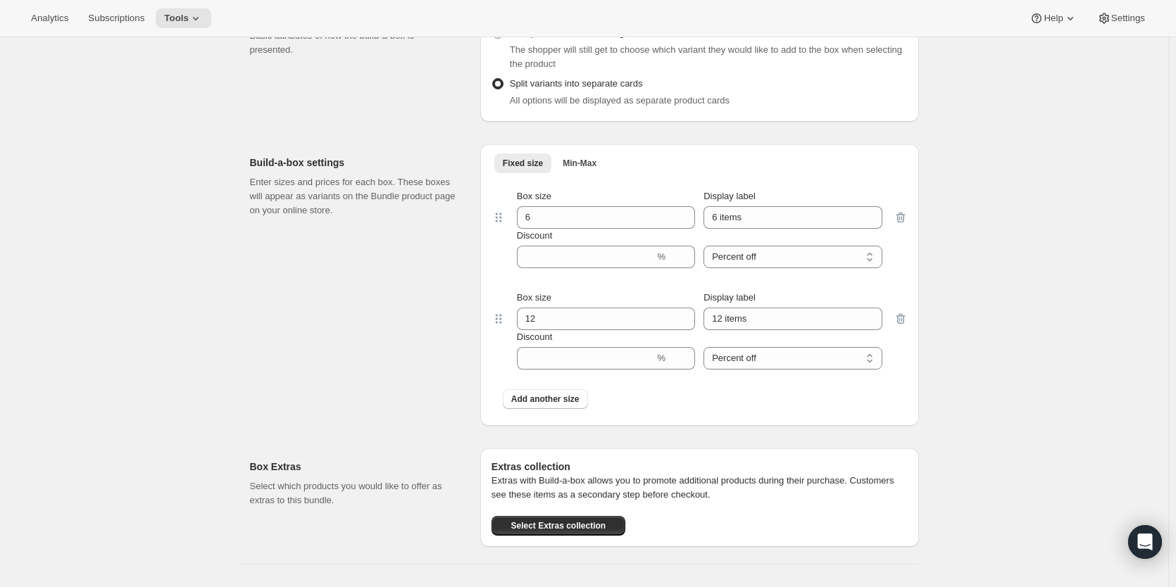
scroll to position [1832, 0]
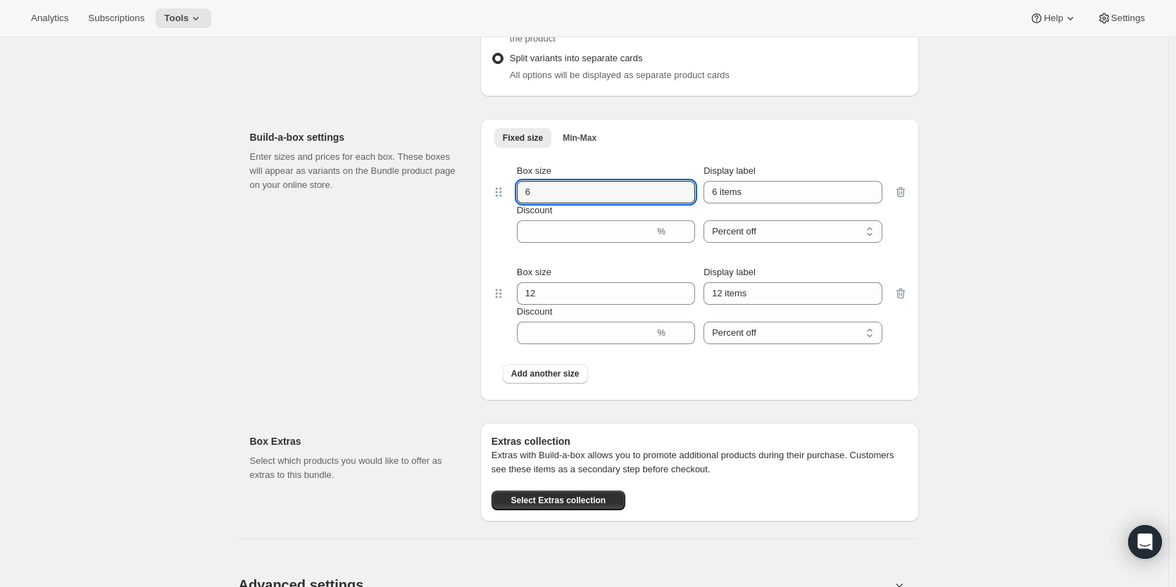
drag, startPoint x: 504, startPoint y: 204, endPoint x: 434, endPoint y: 204, distance: 70.4
click at [434, 204] on div "Build-a-box settings Enter sizes and prices for each box. These boxes will appe…" at bounding box center [584, 254] width 669 height 293
type input "4"
click at [492, 306] on div "Fixed size Min-Max More views Fixed size Min-Max More views Box size 4 Display …" at bounding box center [699, 260] width 439 height 282
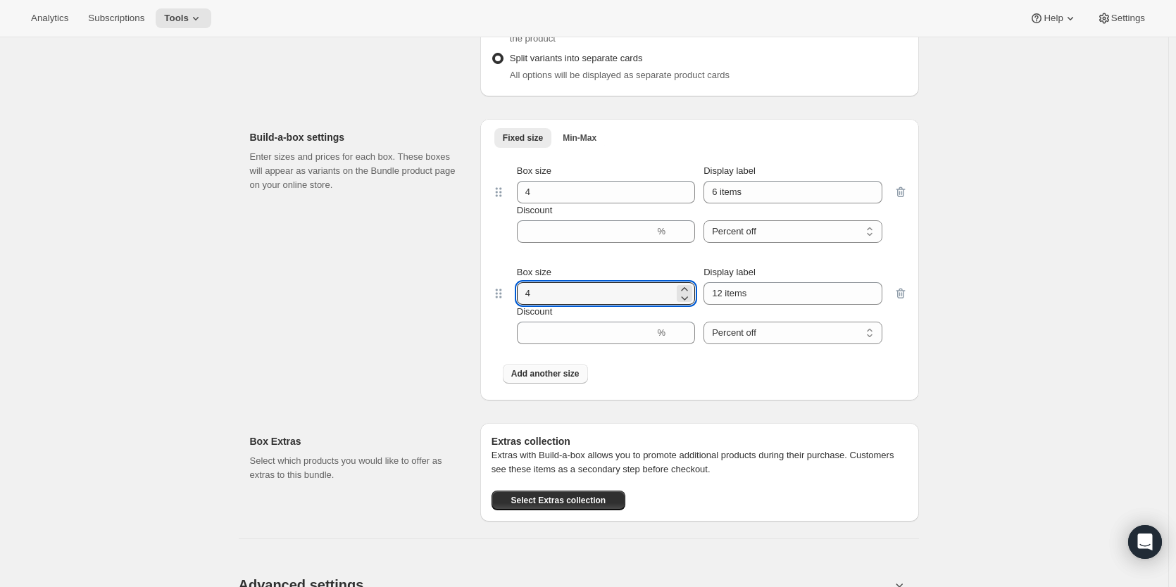
type input "4"
click at [566, 380] on span "Add another size" at bounding box center [545, 373] width 68 height 11
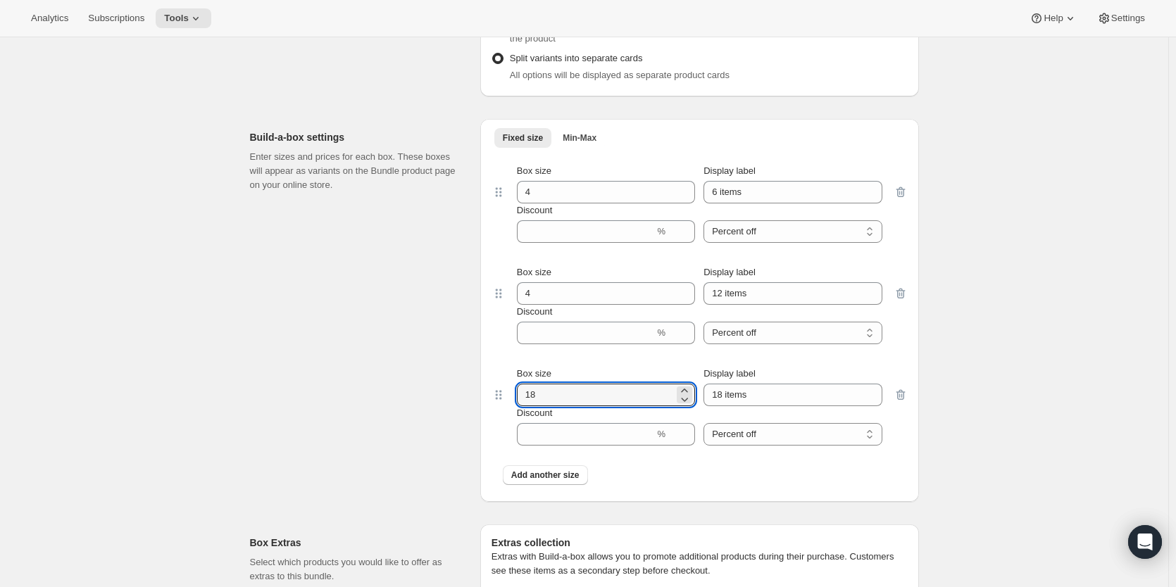
drag, startPoint x: 555, startPoint y: 407, endPoint x: 458, endPoint y: 407, distance: 97.2
click at [470, 407] on div "Build-a-box settings Enter sizes and prices for each box. These boxes will appe…" at bounding box center [584, 305] width 669 height 394
type input "4"
drag, startPoint x: 764, startPoint y: 205, endPoint x: 642, endPoint y: 205, distance: 122.6
click at [645, 204] on div "Box size 4 Display label 6 items" at bounding box center [700, 183] width 366 height 39
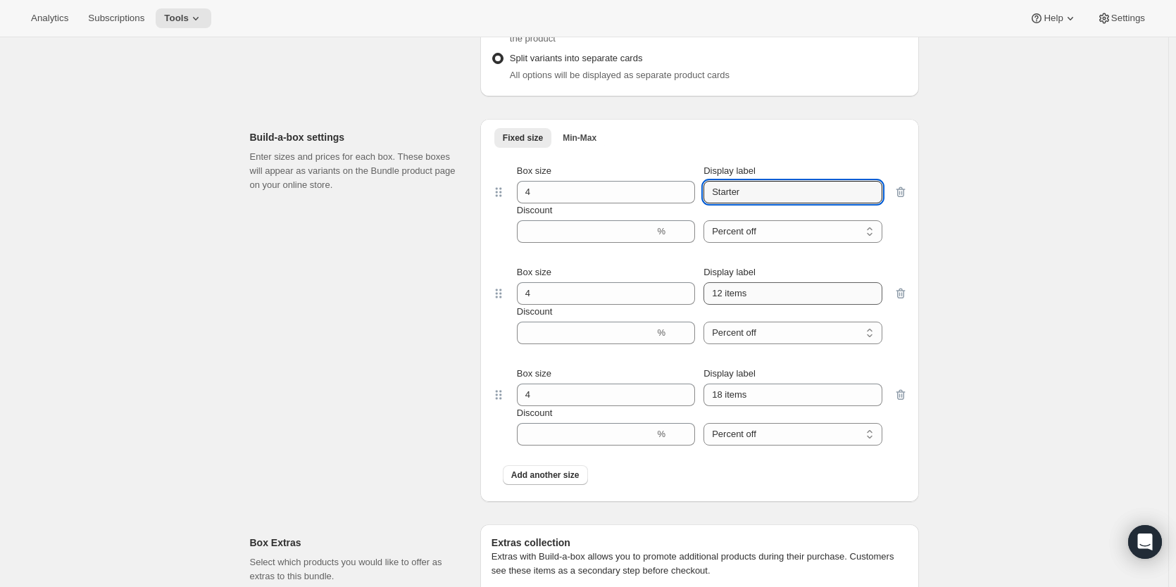
type input "Starter"
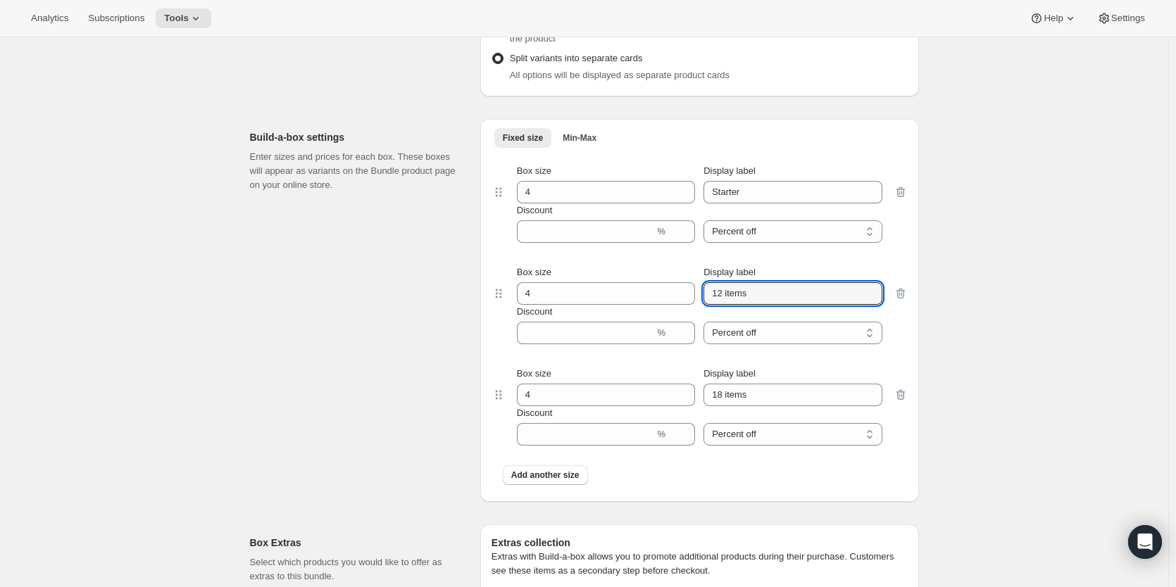
drag, startPoint x: 784, startPoint y: 305, endPoint x: 616, endPoint y: 292, distance: 168.1
click at [633, 296] on div "Box size 4 Display label 12 items" at bounding box center [700, 285] width 366 height 39
type input "Regular"
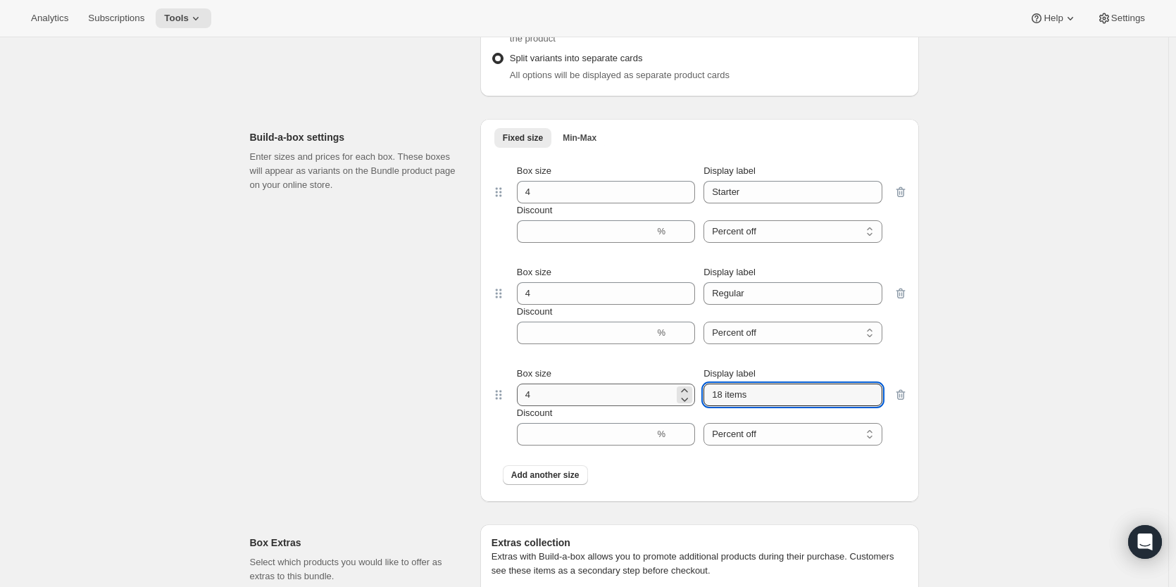
drag, startPoint x: 763, startPoint y: 406, endPoint x: 610, endPoint y: 406, distance: 152.9
click at [639, 406] on div "Box size 4 Display label 18 items" at bounding box center [700, 386] width 366 height 39
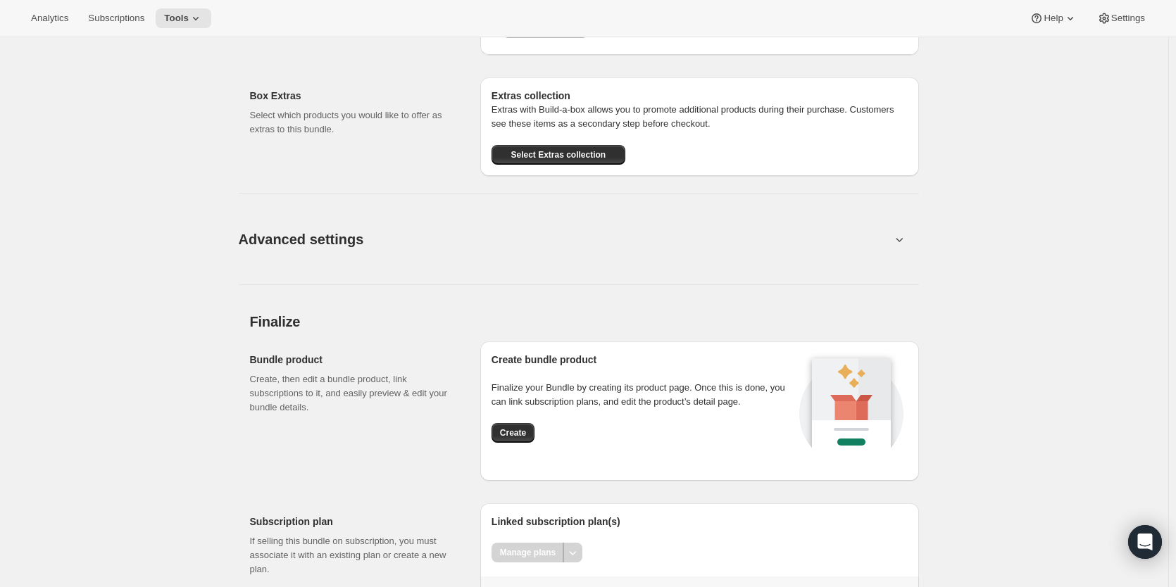
scroll to position [2353, 0]
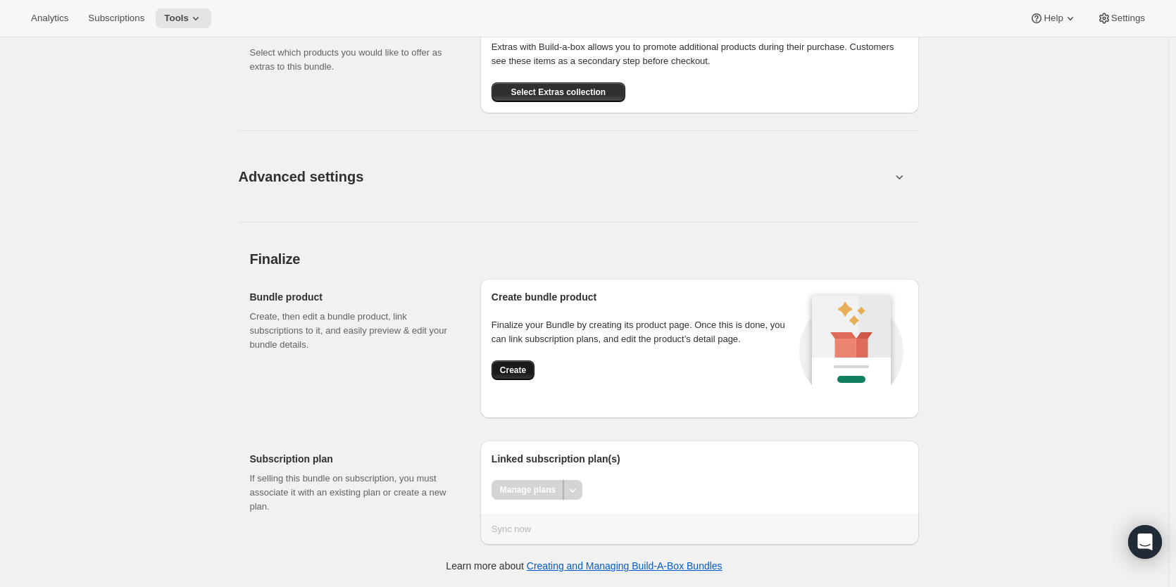
type input "Large"
click at [521, 371] on span "Create" at bounding box center [513, 370] width 26 height 11
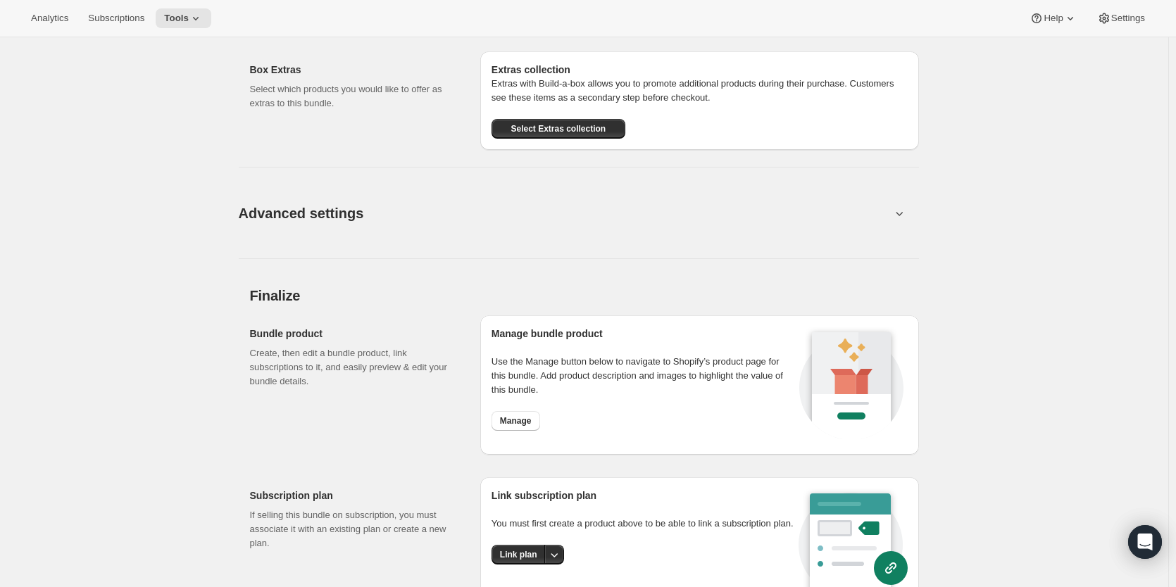
scroll to position [1953, 0]
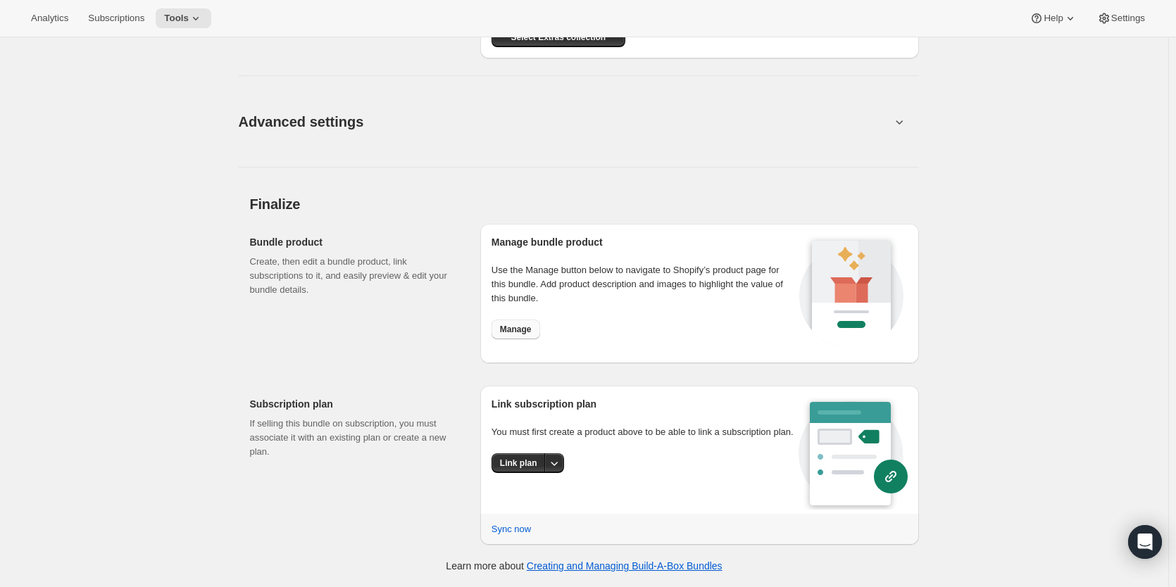
click at [529, 328] on span "Manage" at bounding box center [516, 329] width 32 height 11
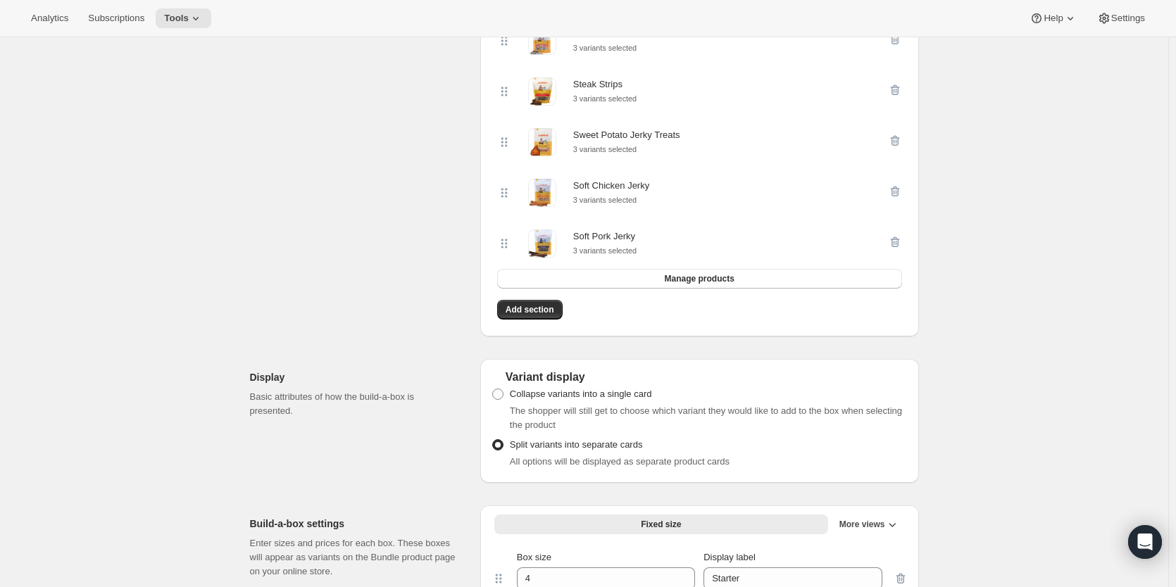
scroll to position [755, 0]
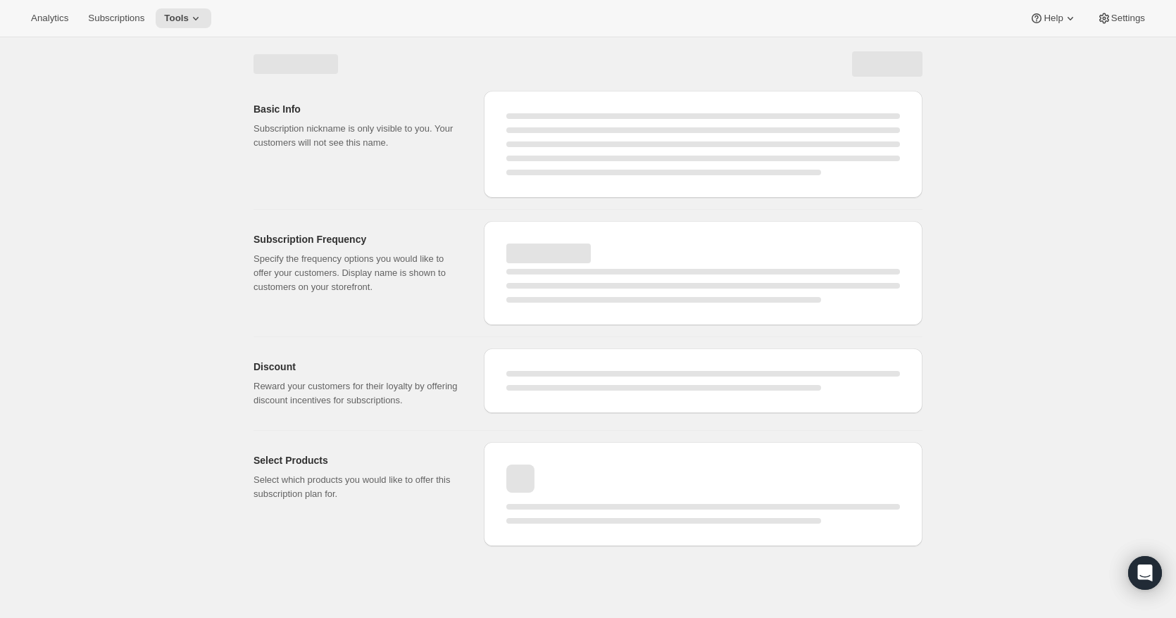
select select "WEEK"
select select "MONTH"
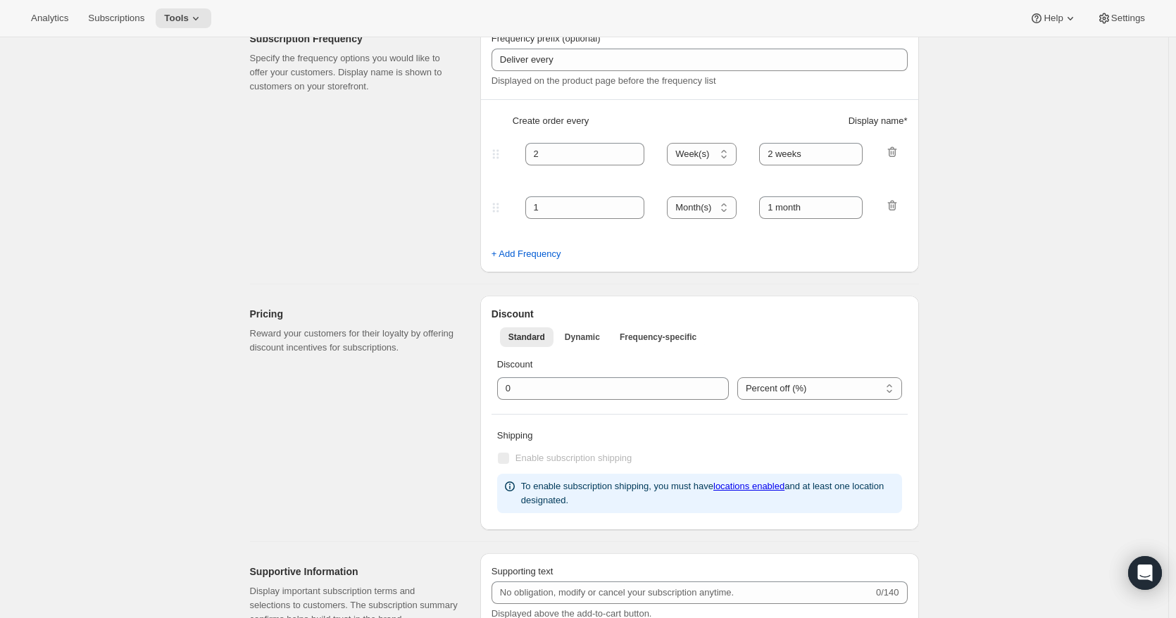
type input "Subscribe & Save 10%"
type input "Subscribe & Save"
type input "10"
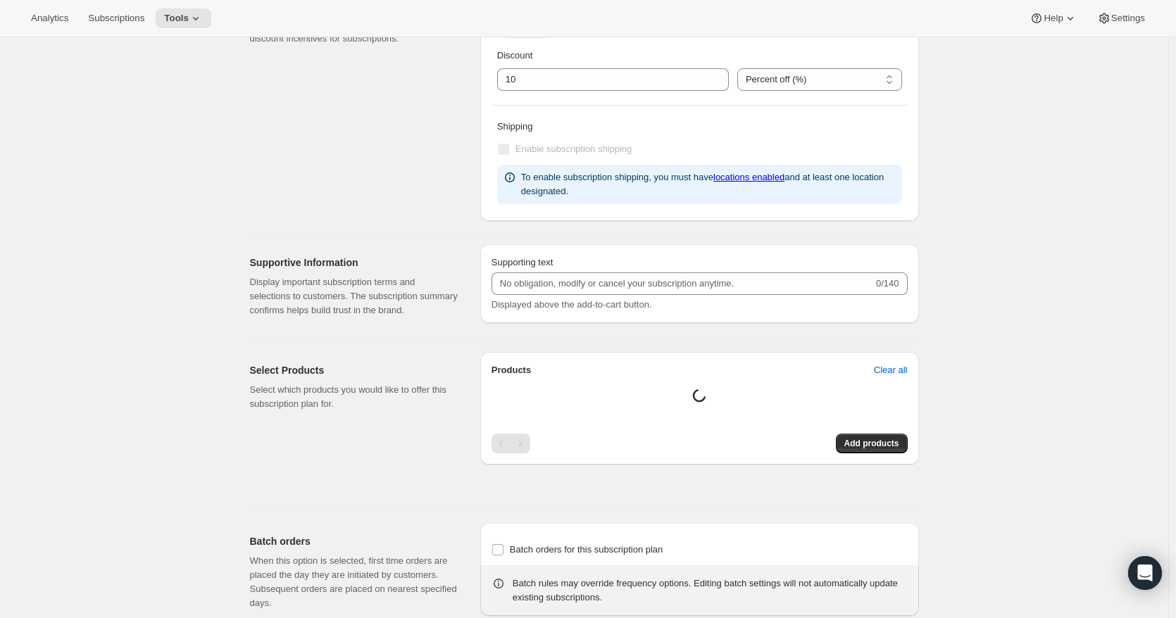
select select "MONTH"
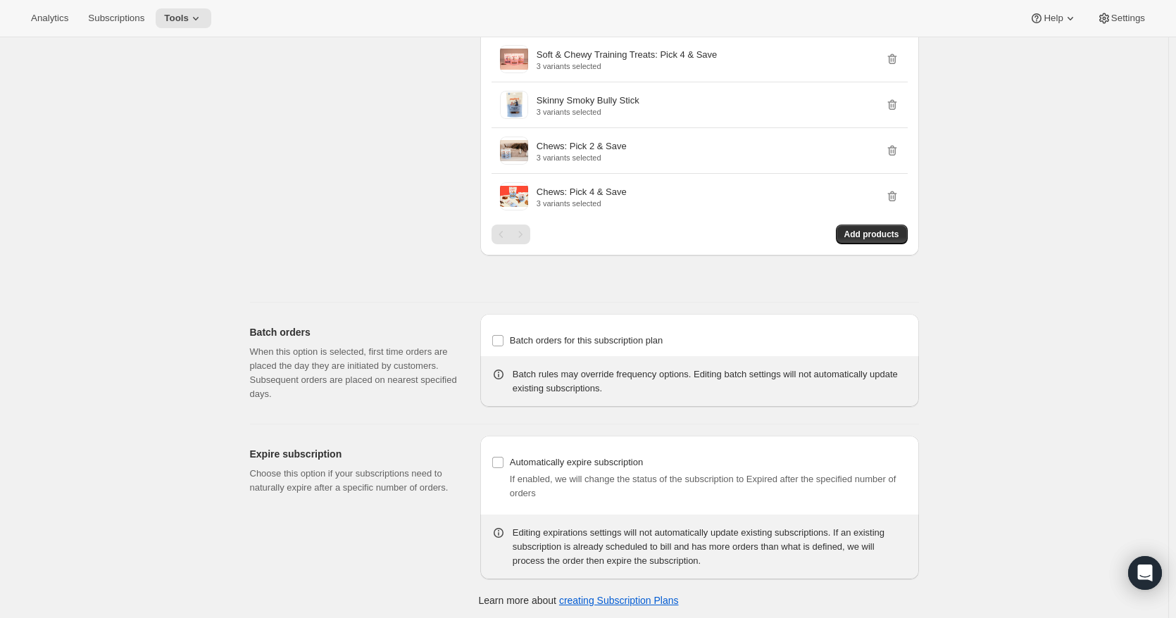
scroll to position [2408, 0]
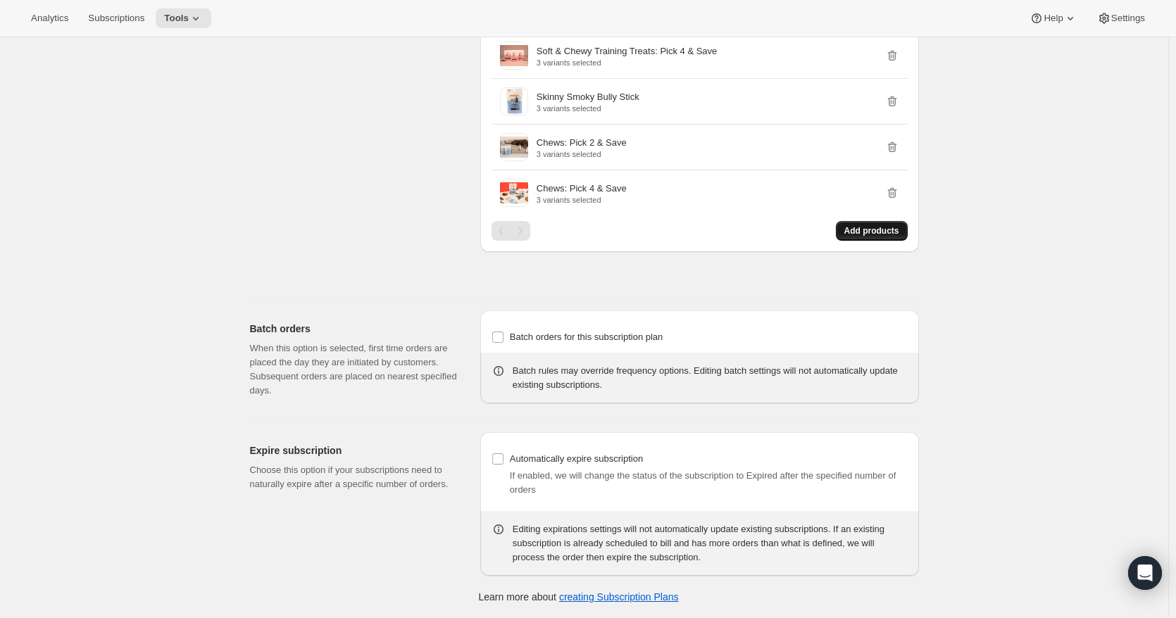
click at [869, 235] on span "Add products" at bounding box center [872, 230] width 55 height 11
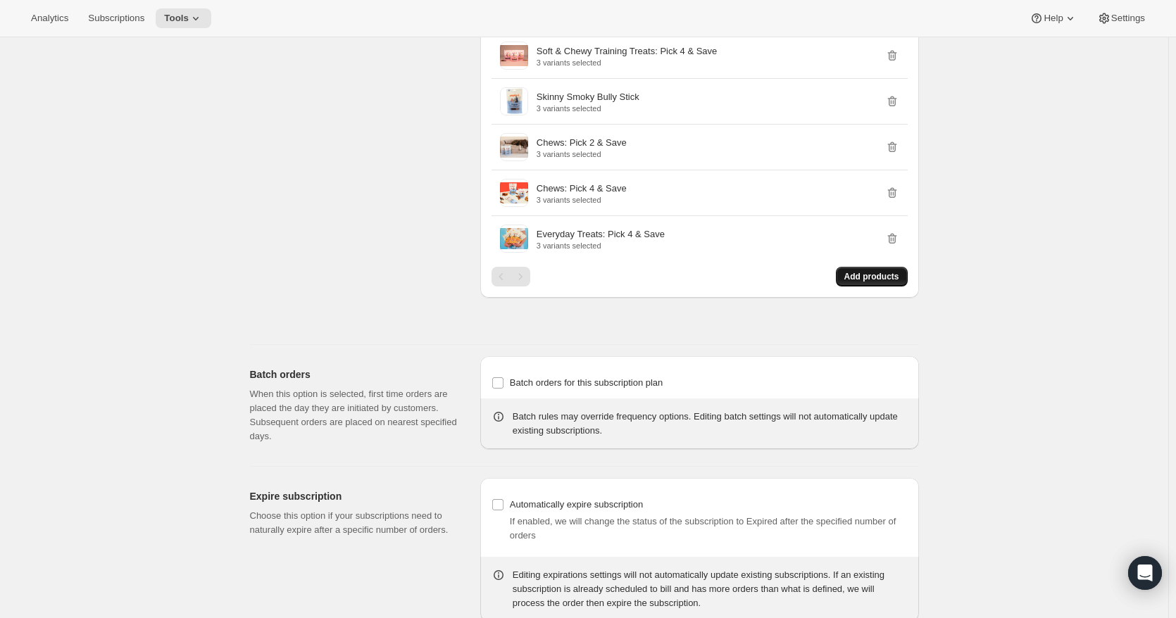
click at [886, 275] on span "Add products" at bounding box center [872, 276] width 55 height 11
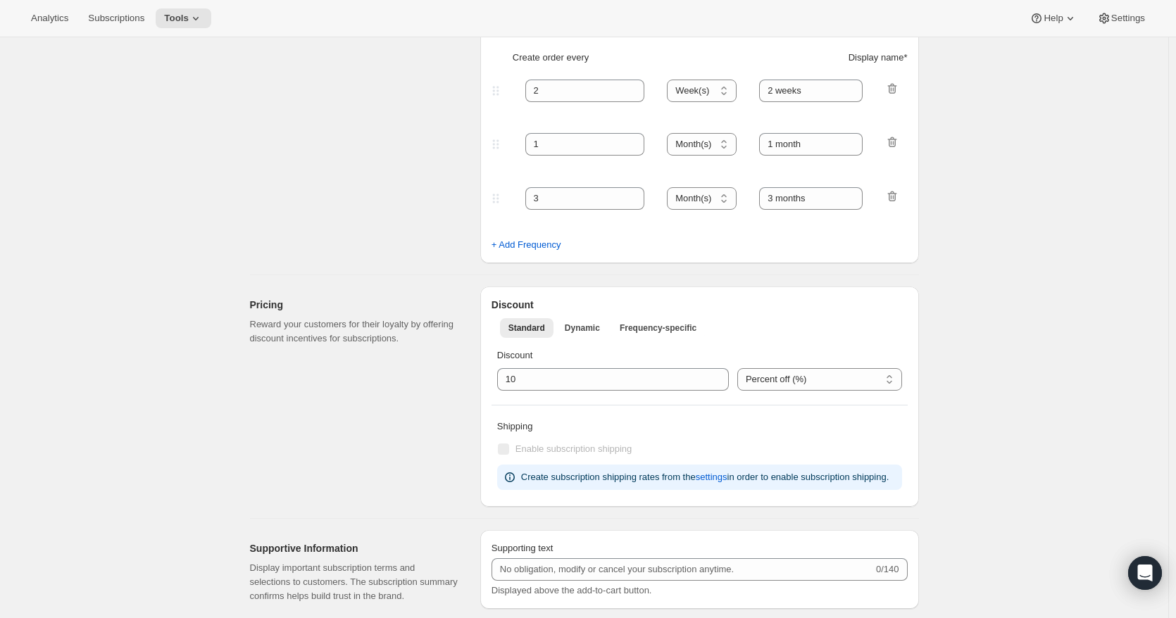
scroll to position [83, 0]
